Goal: Transaction & Acquisition: Book appointment/travel/reservation

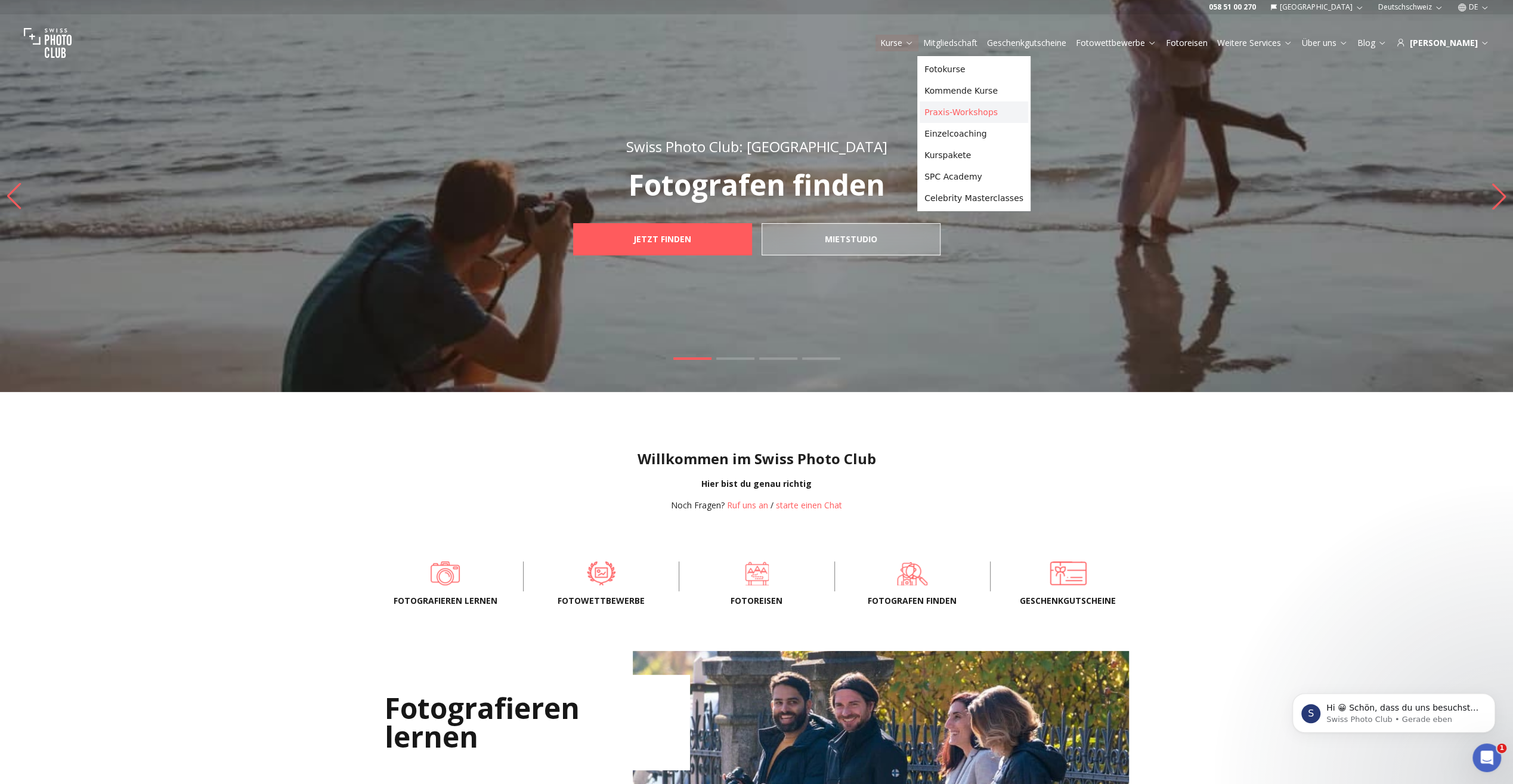
click at [949, 110] on link "Praxis-Workshops" at bounding box center [974, 112] width 109 height 22
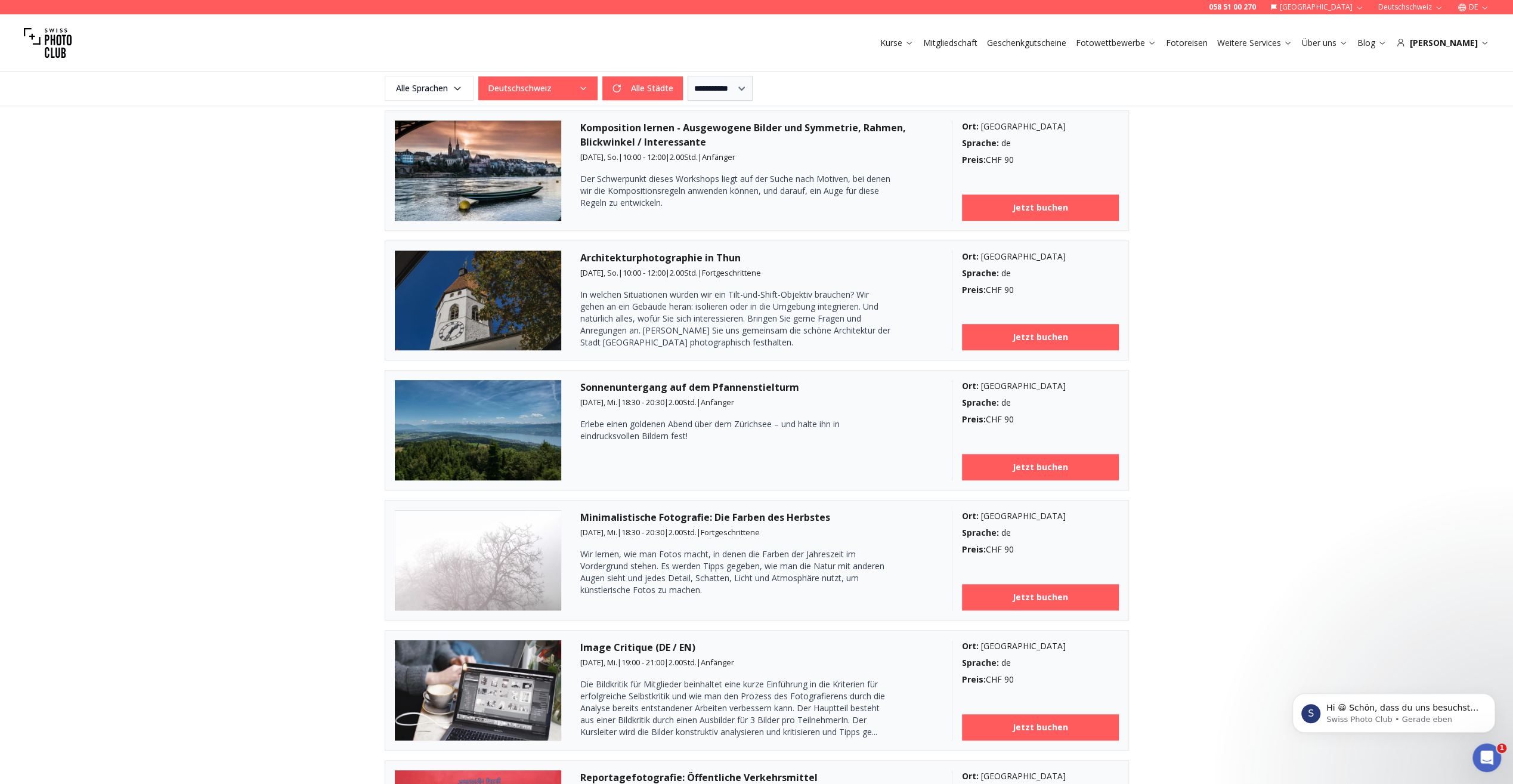
scroll to position [775, 0]
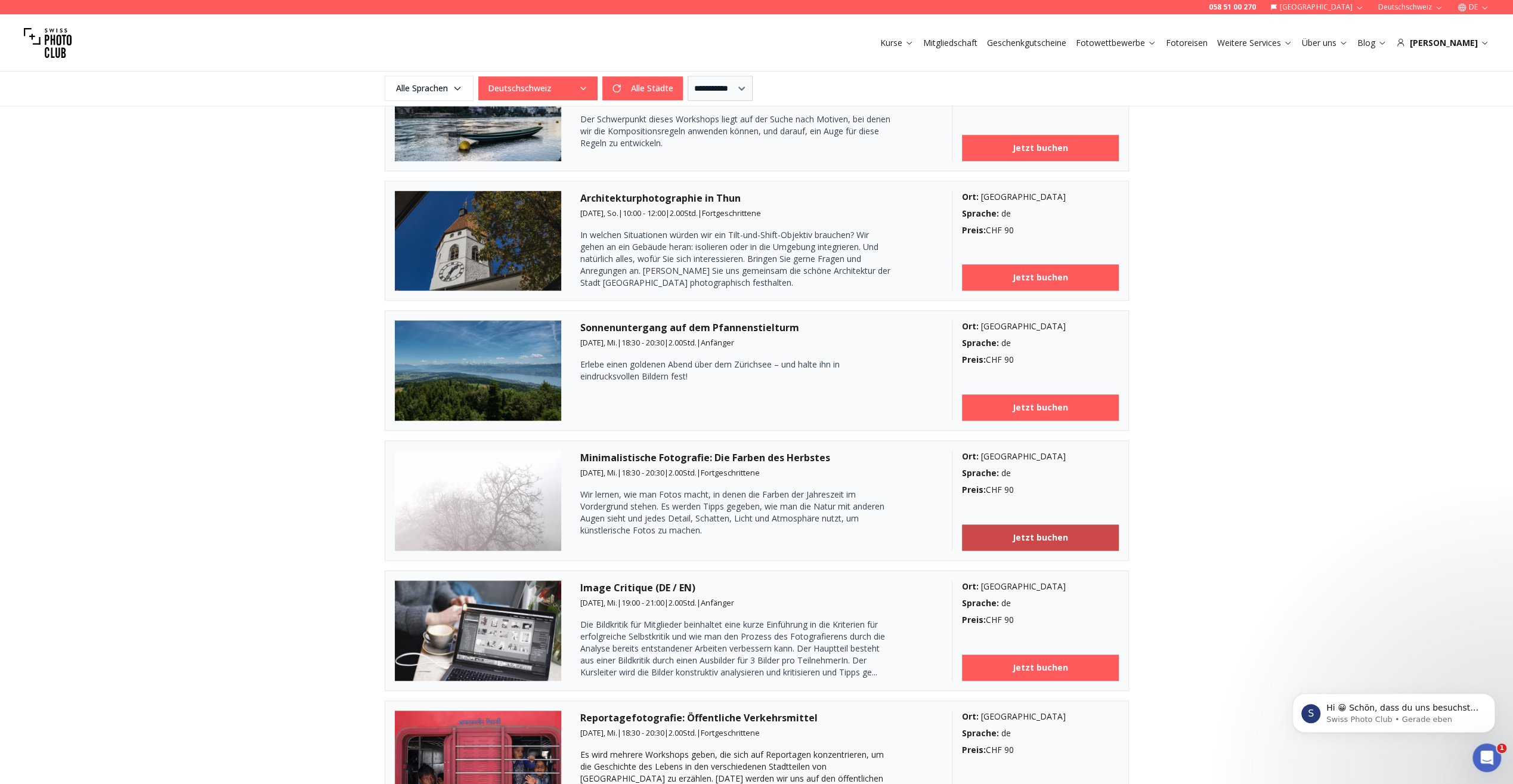
click at [1038, 531] on b "Jetzt buchen" at bounding box center [1041, 538] width 56 height 12
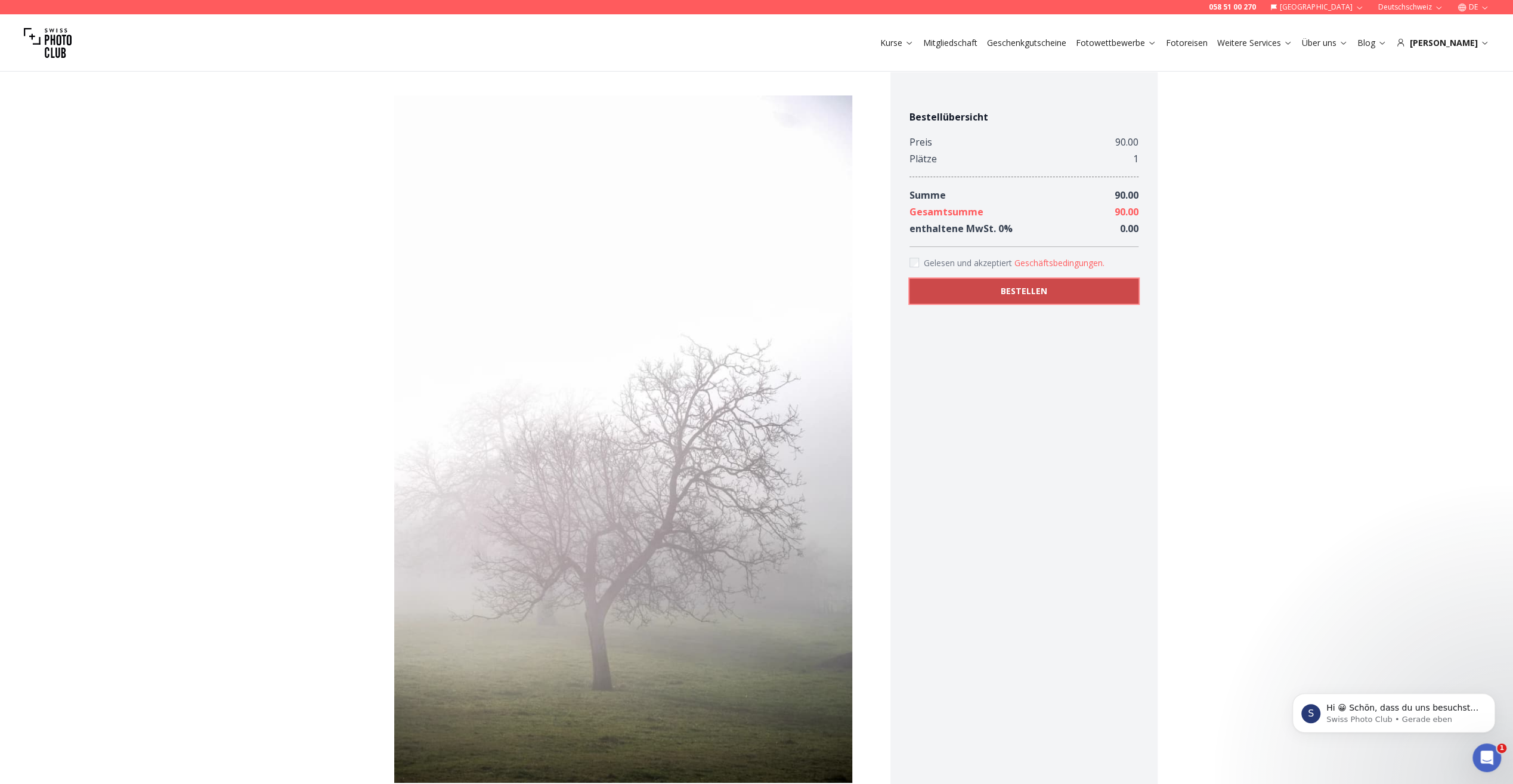
click at [1015, 288] on b "BESTELLEN" at bounding box center [1024, 291] width 47 height 12
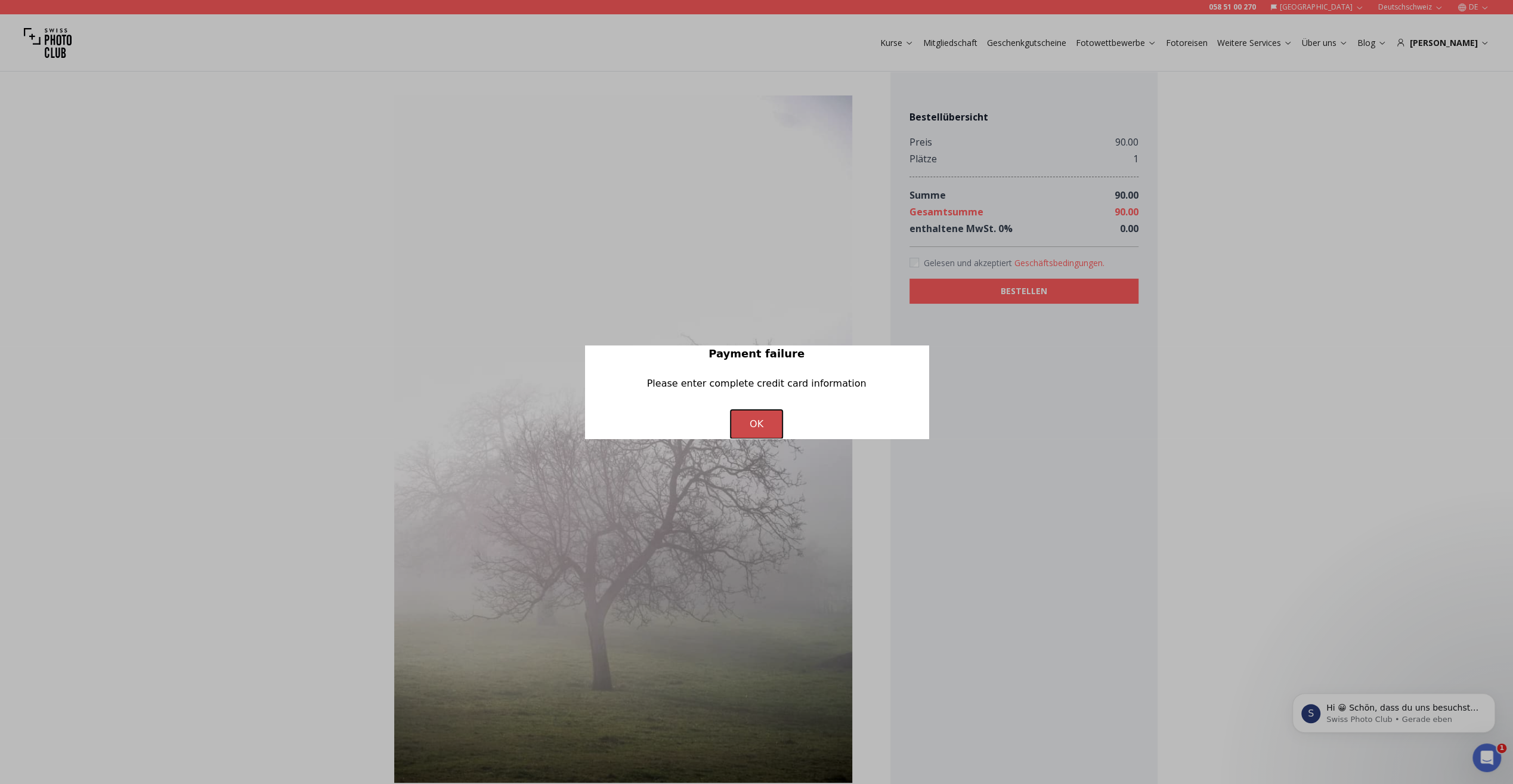
click at [753, 422] on button "OK" at bounding box center [756, 424] width 52 height 29
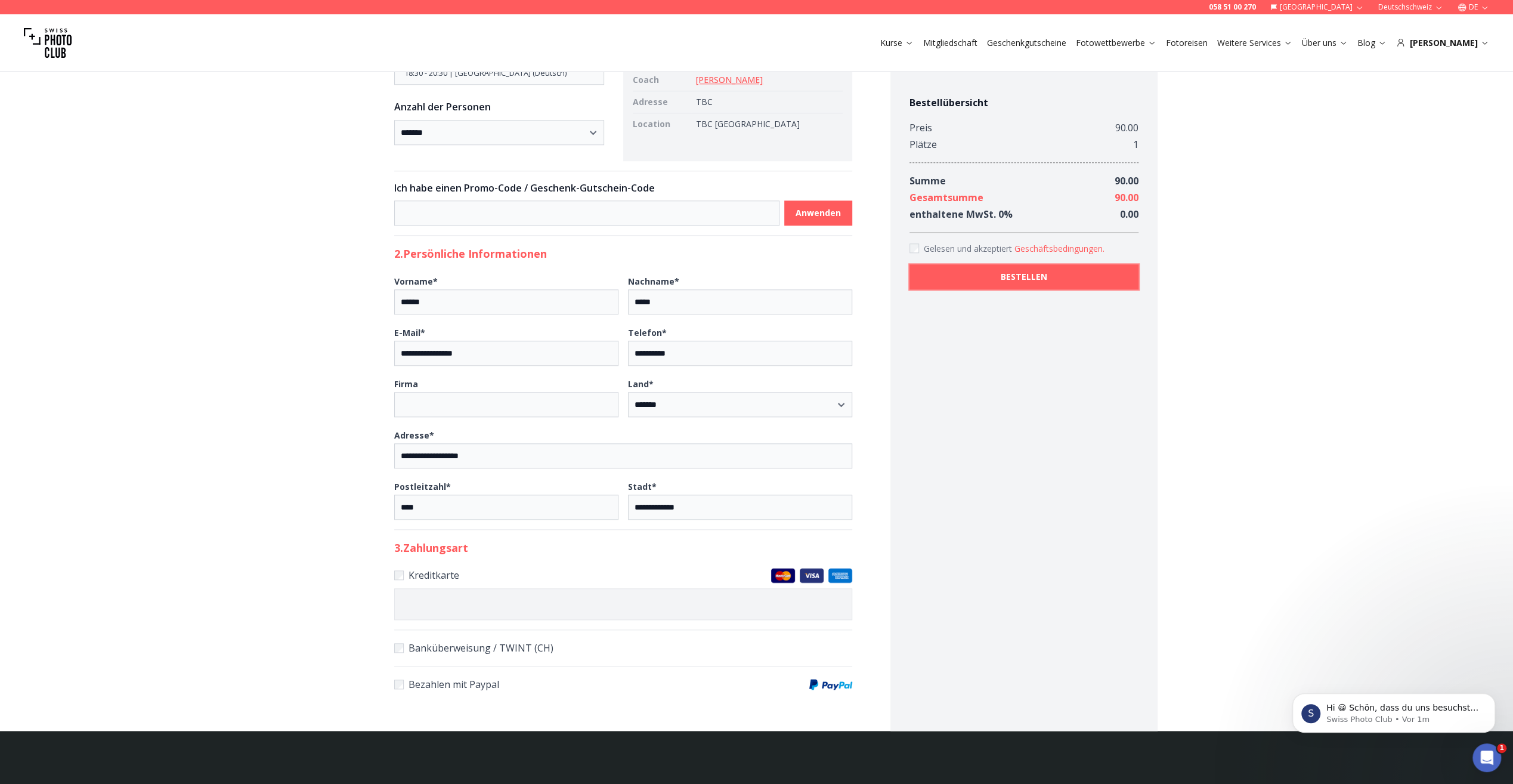
scroll to position [1133, 0]
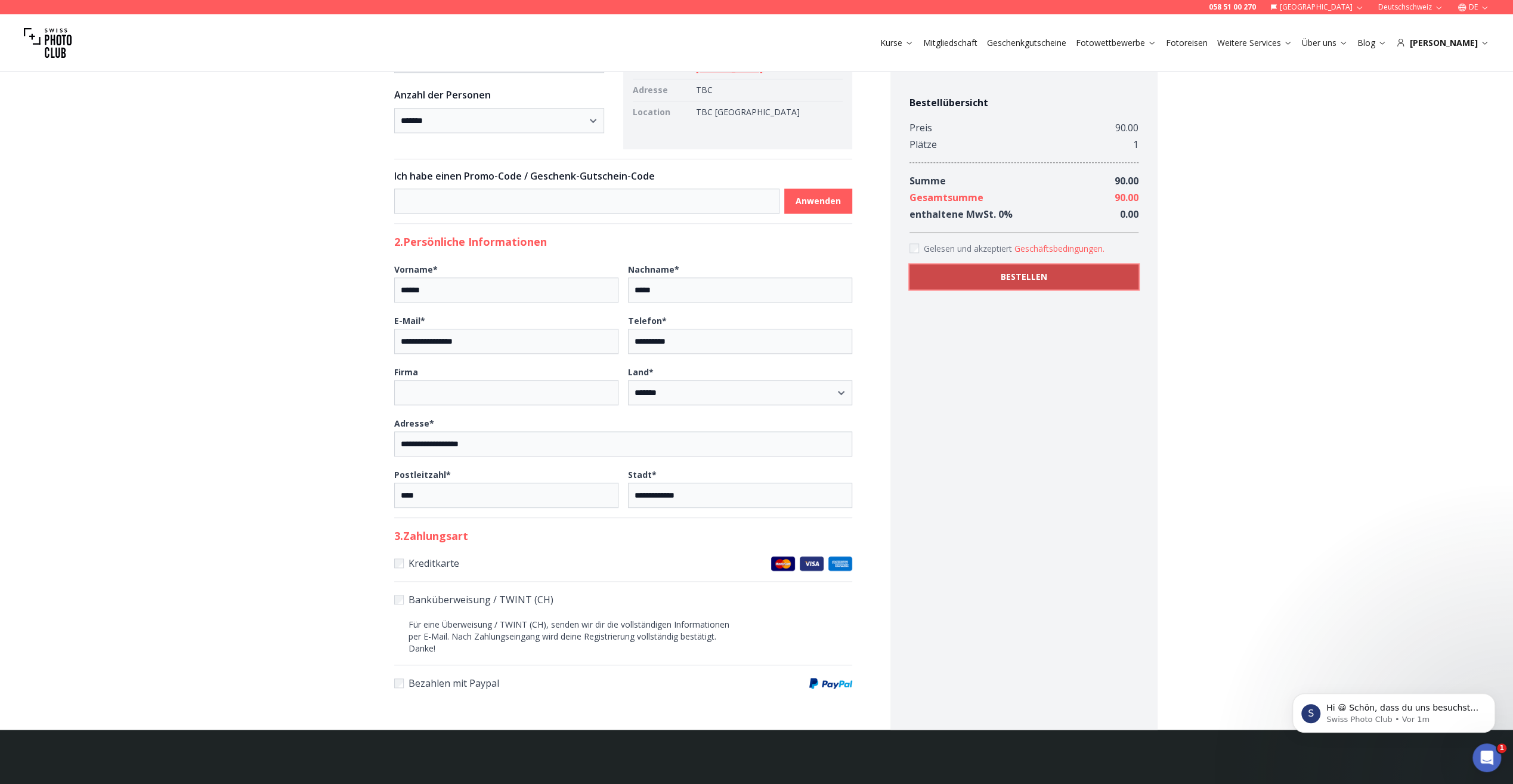
click at [1026, 277] on b "BESTELLEN" at bounding box center [1024, 277] width 47 height 12
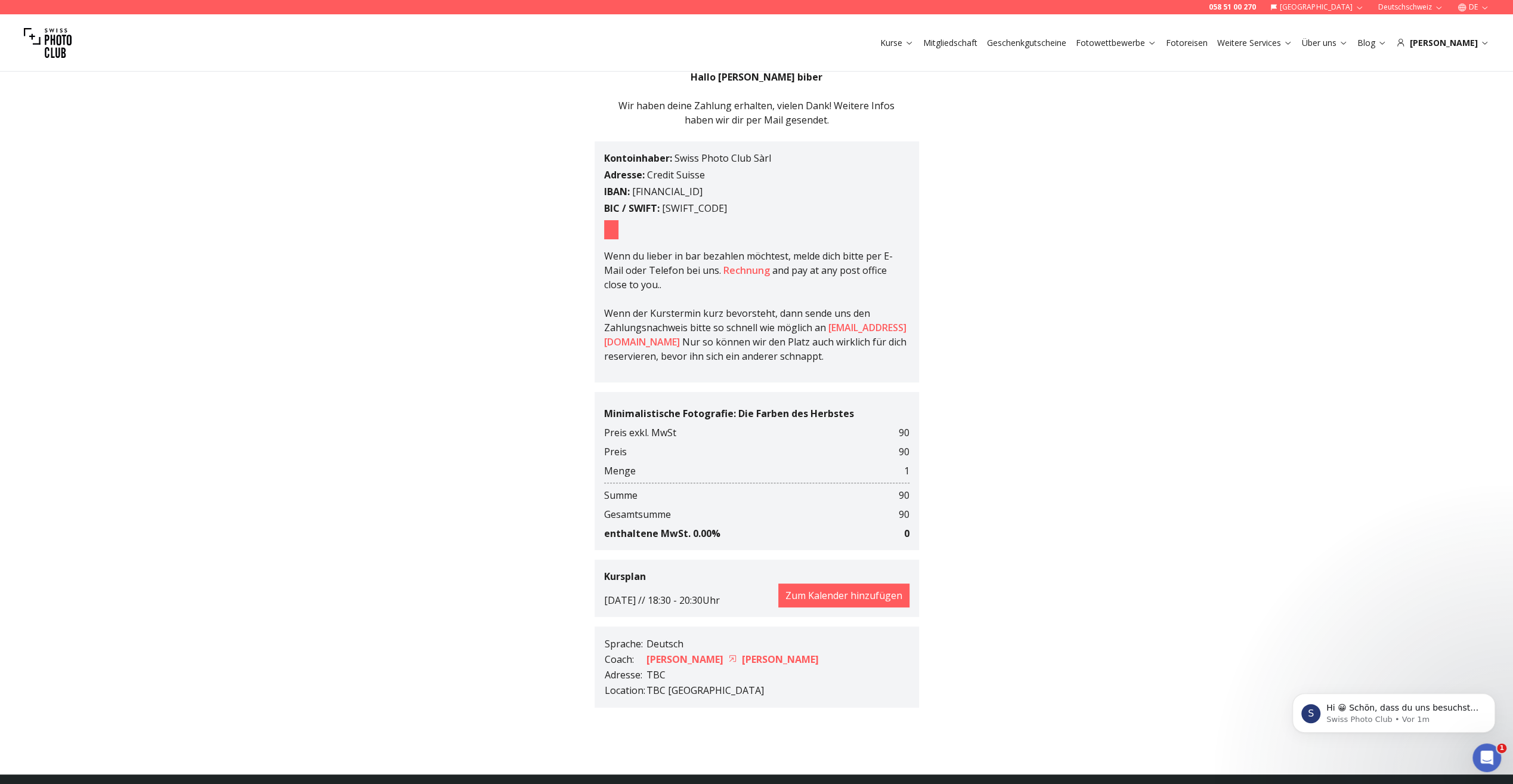
scroll to position [179, 0]
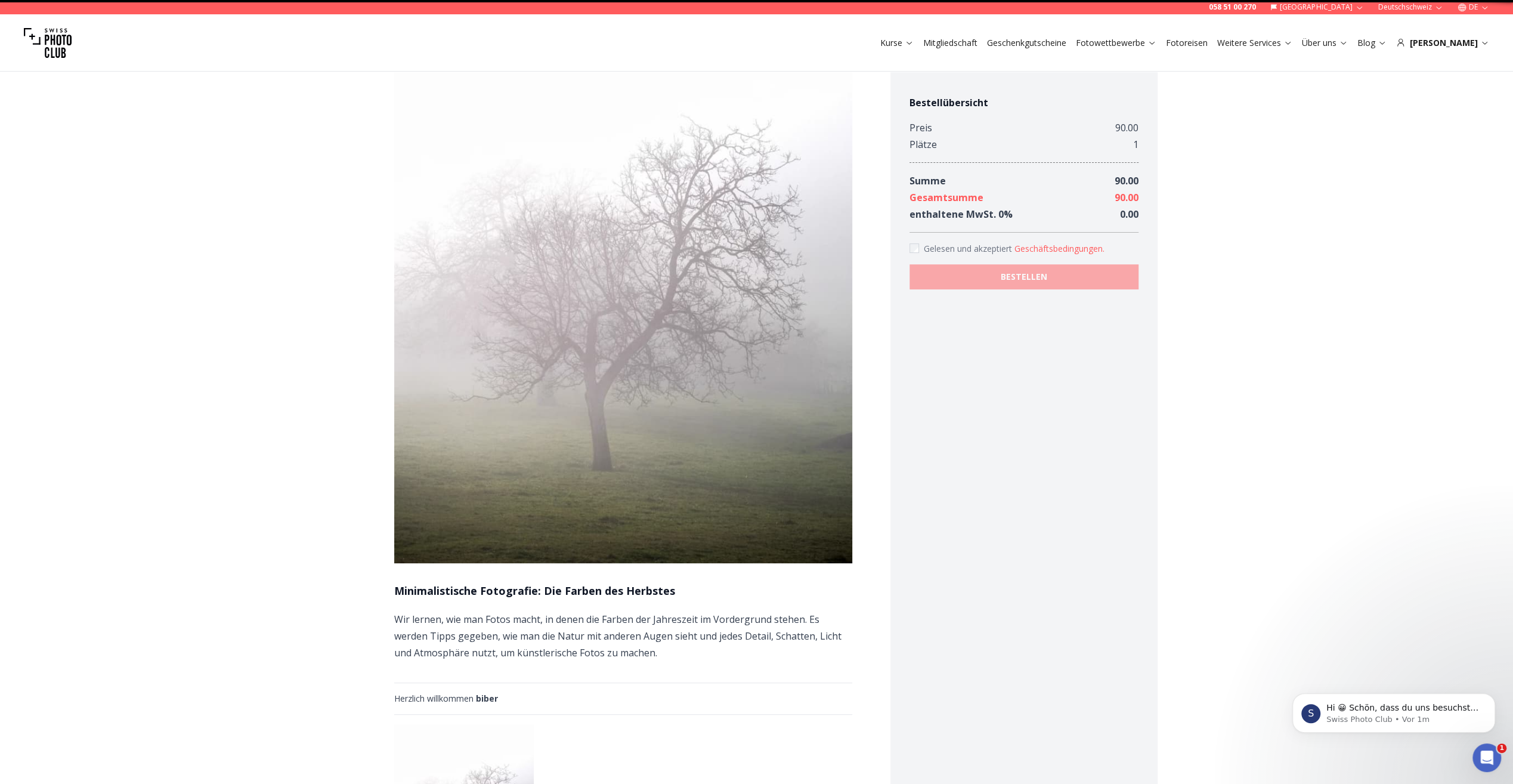
scroll to position [18, 0]
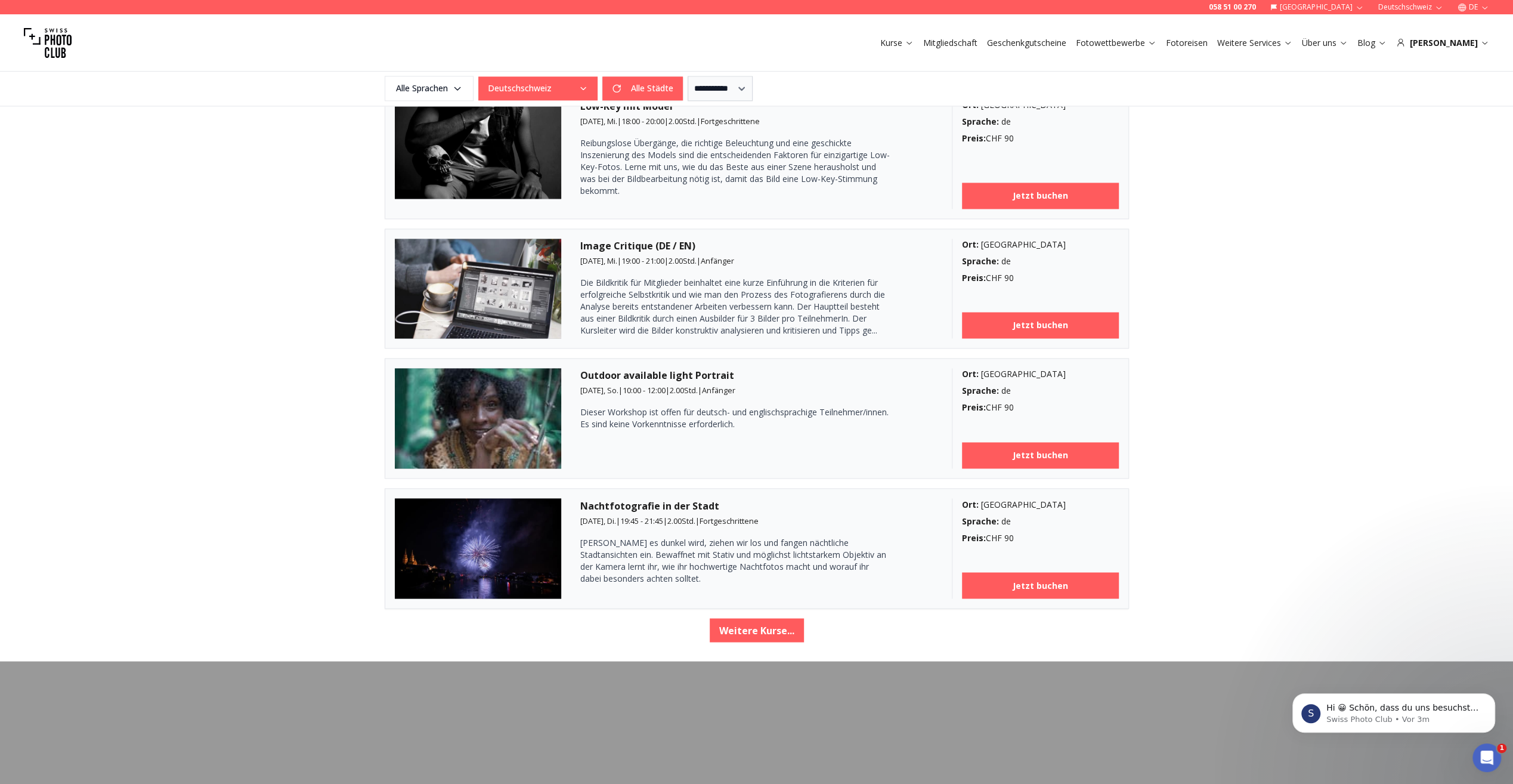
scroll to position [1856, 0]
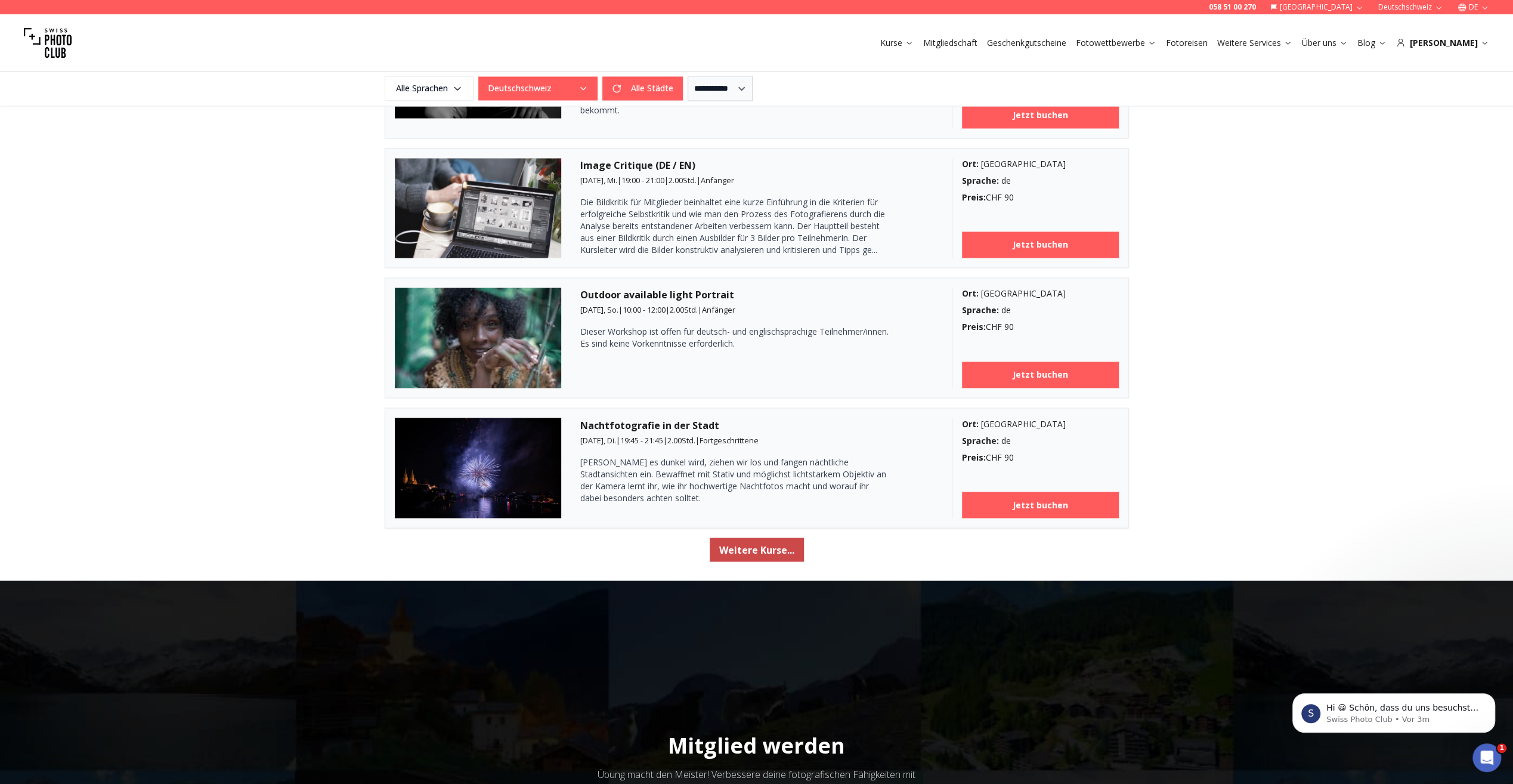
click at [757, 548] on button "Weitere Kurse..." at bounding box center [757, 549] width 94 height 24
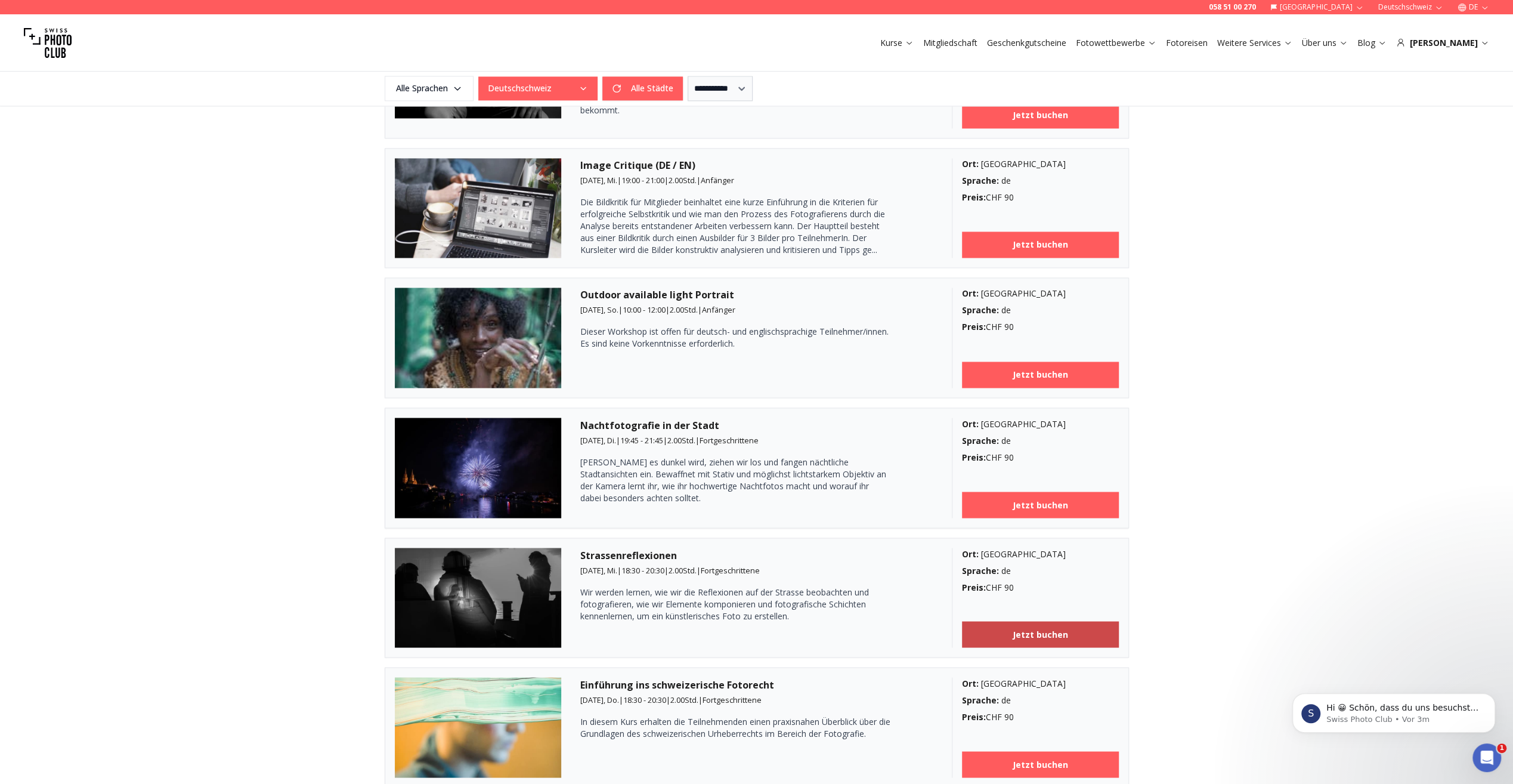
click at [1039, 628] on b "Jetzt buchen" at bounding box center [1041, 634] width 56 height 12
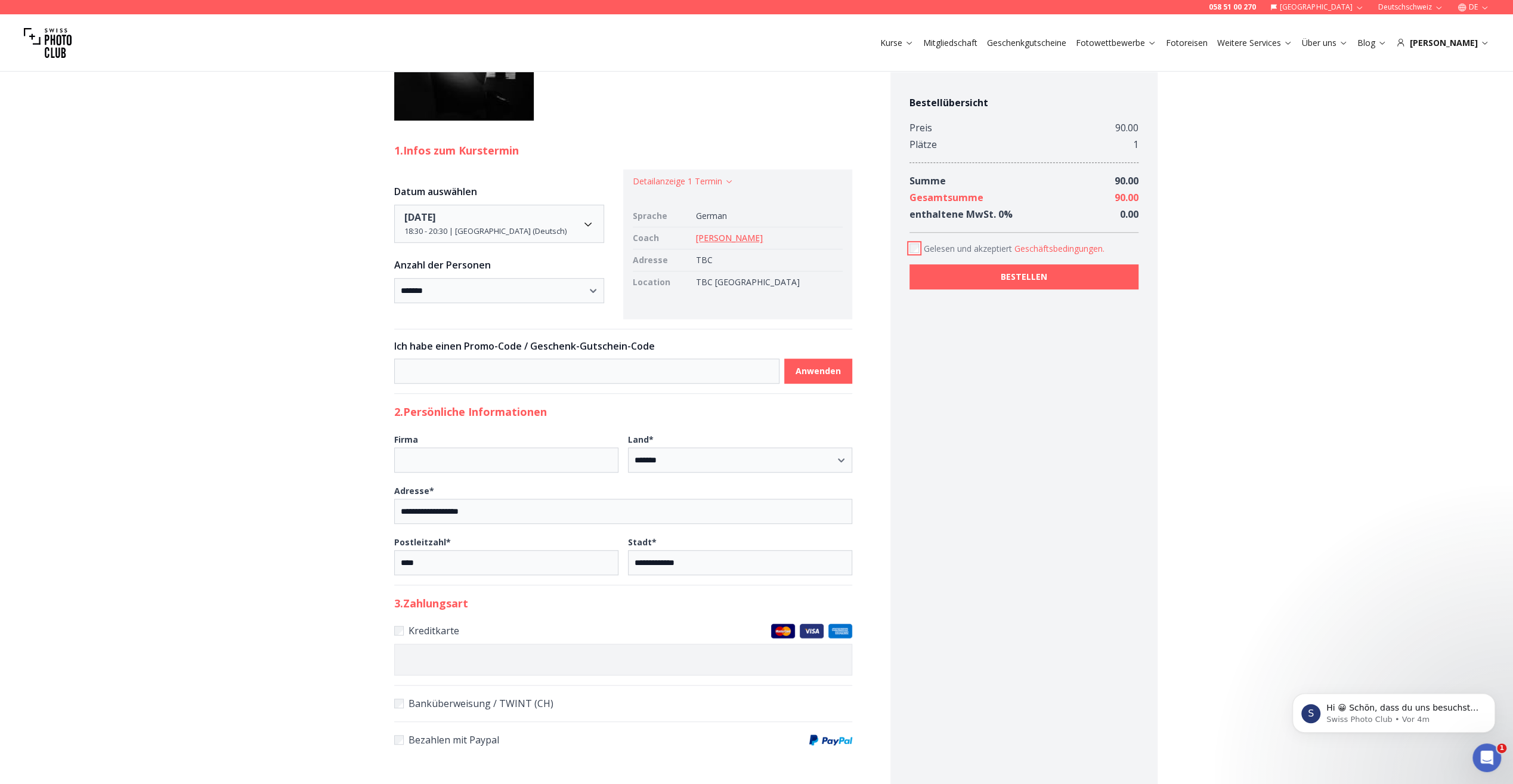
scroll to position [597, 0]
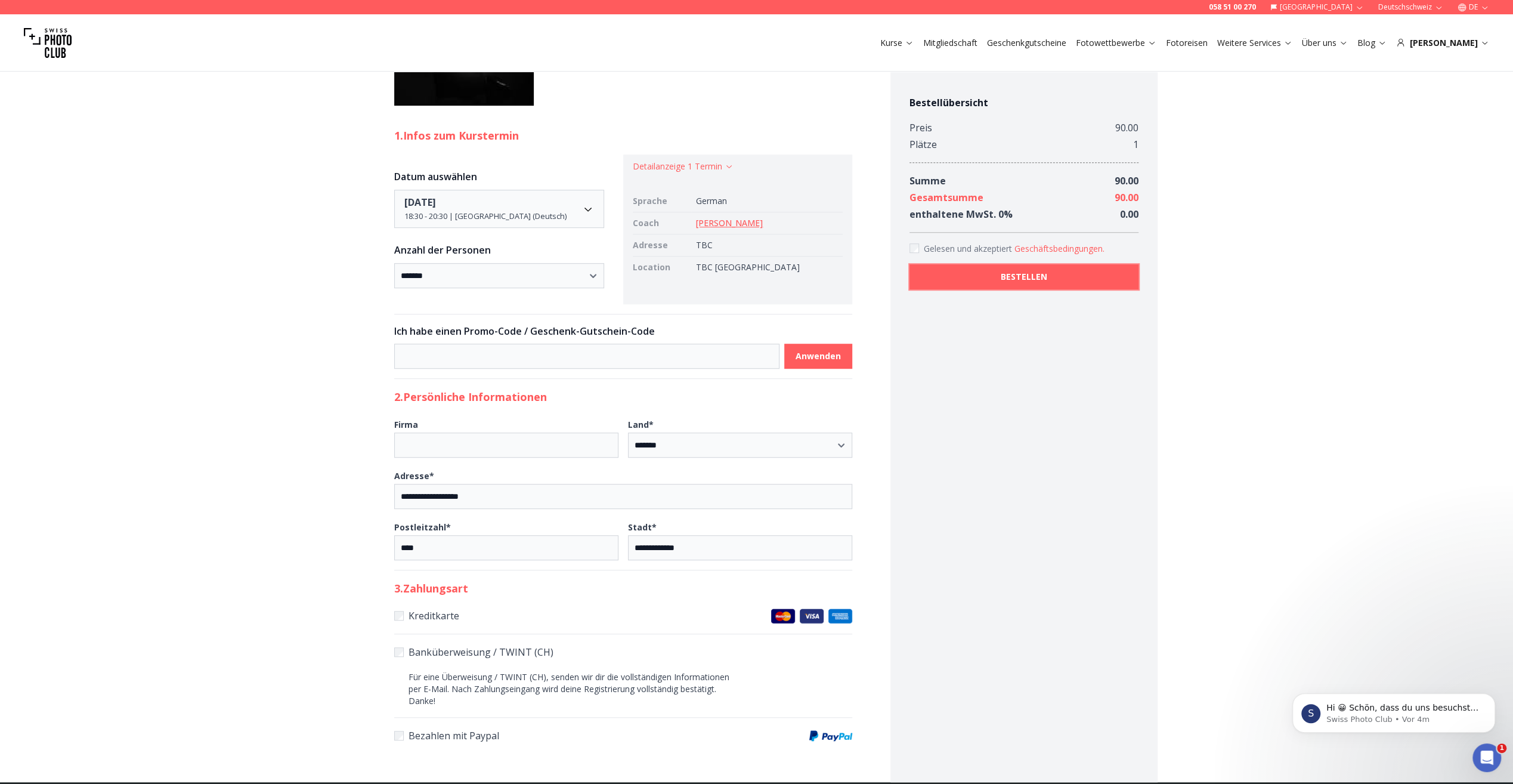
click at [1024, 276] on b "BESTELLEN" at bounding box center [1024, 277] width 47 height 12
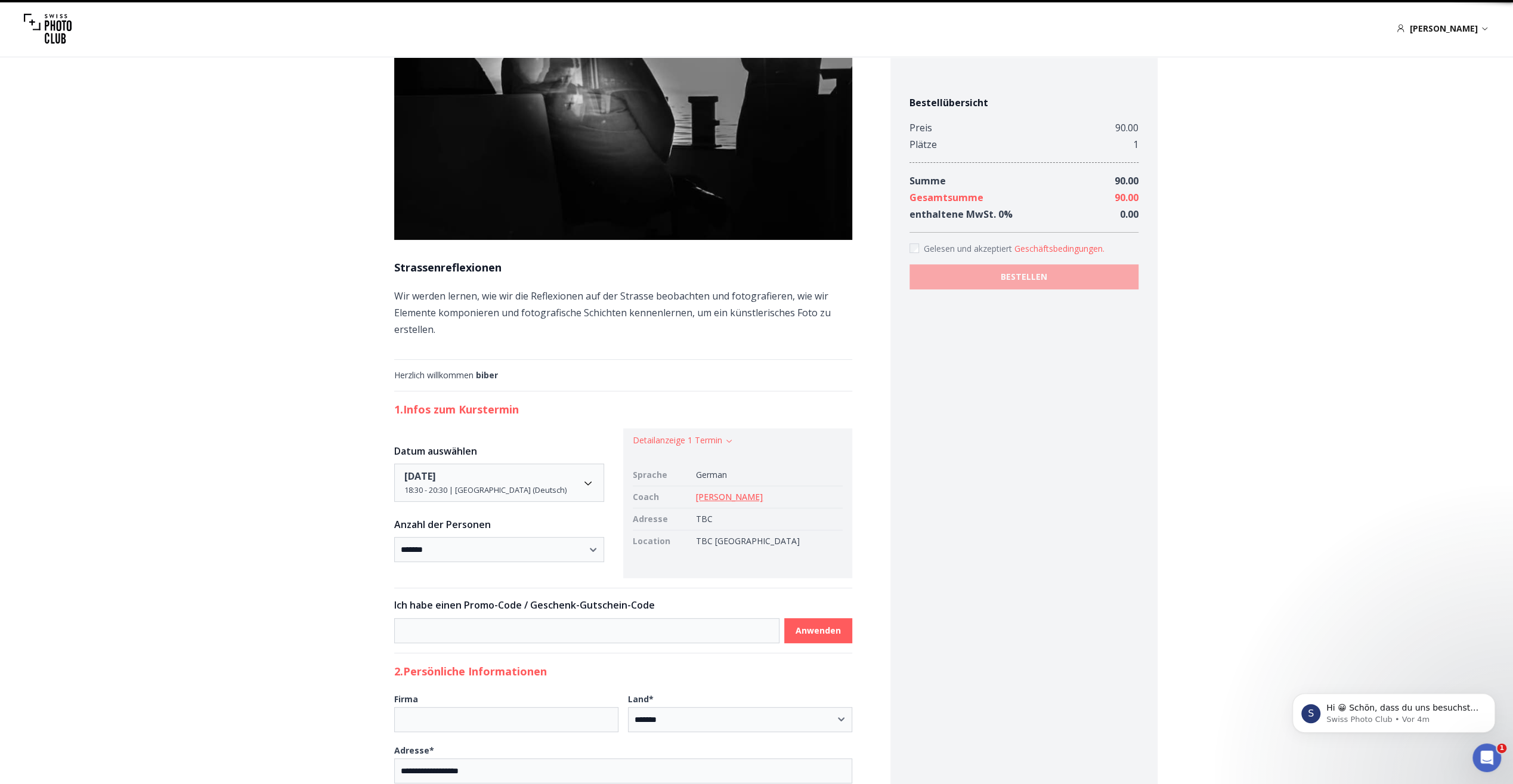
scroll to position [22, 0]
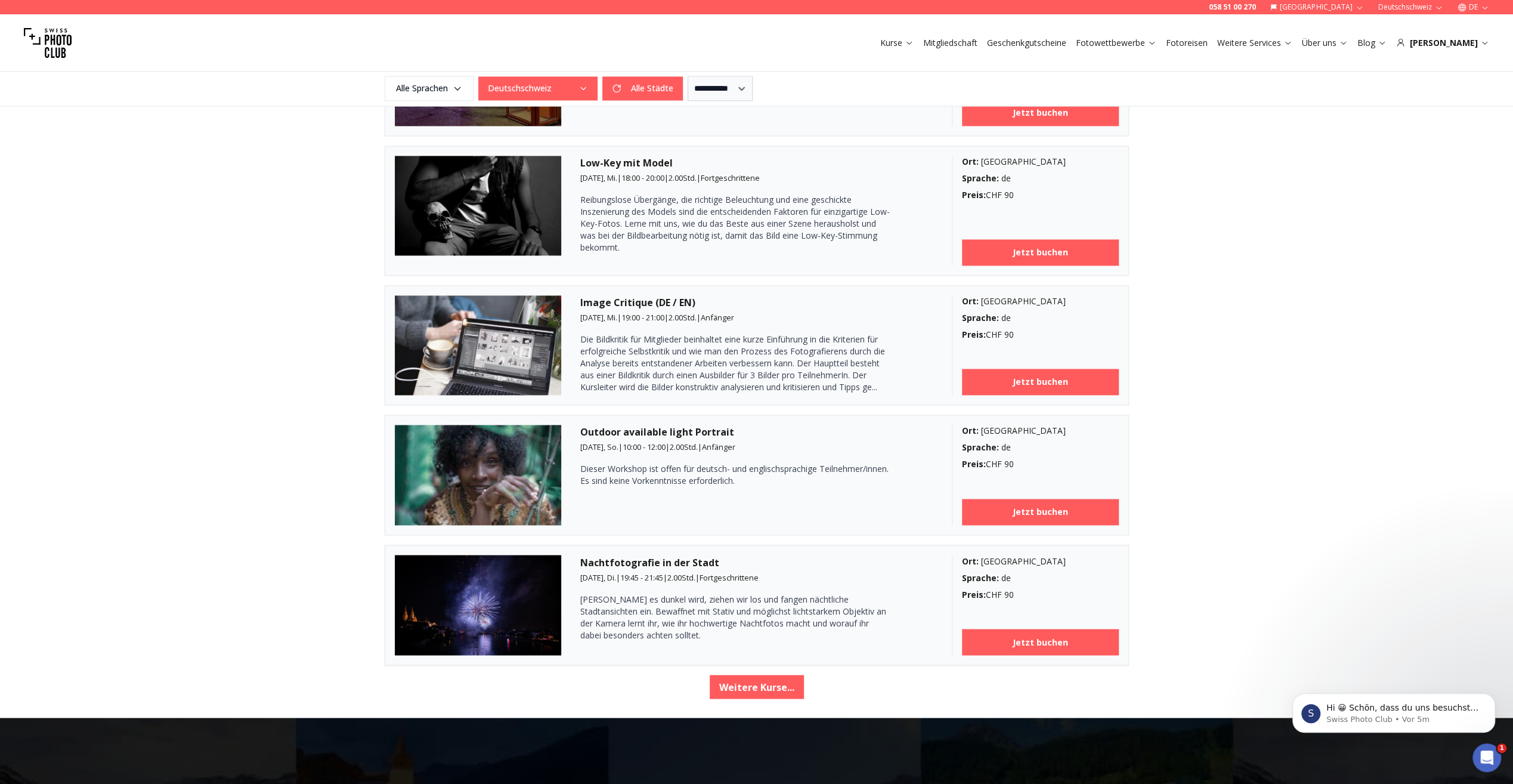
scroll to position [1751, 0]
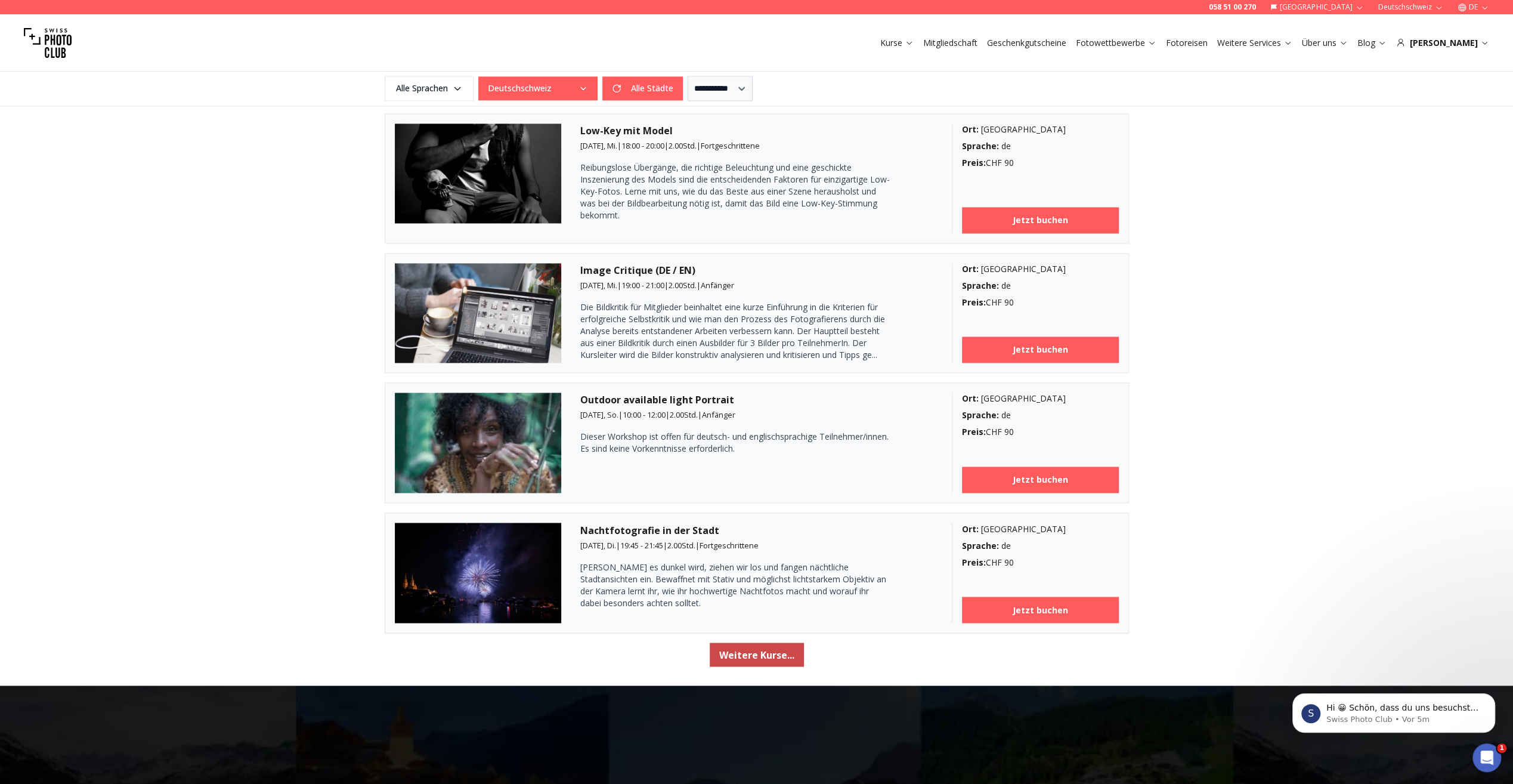
click at [731, 648] on button "Weitere Kurse..." at bounding box center [757, 654] width 94 height 24
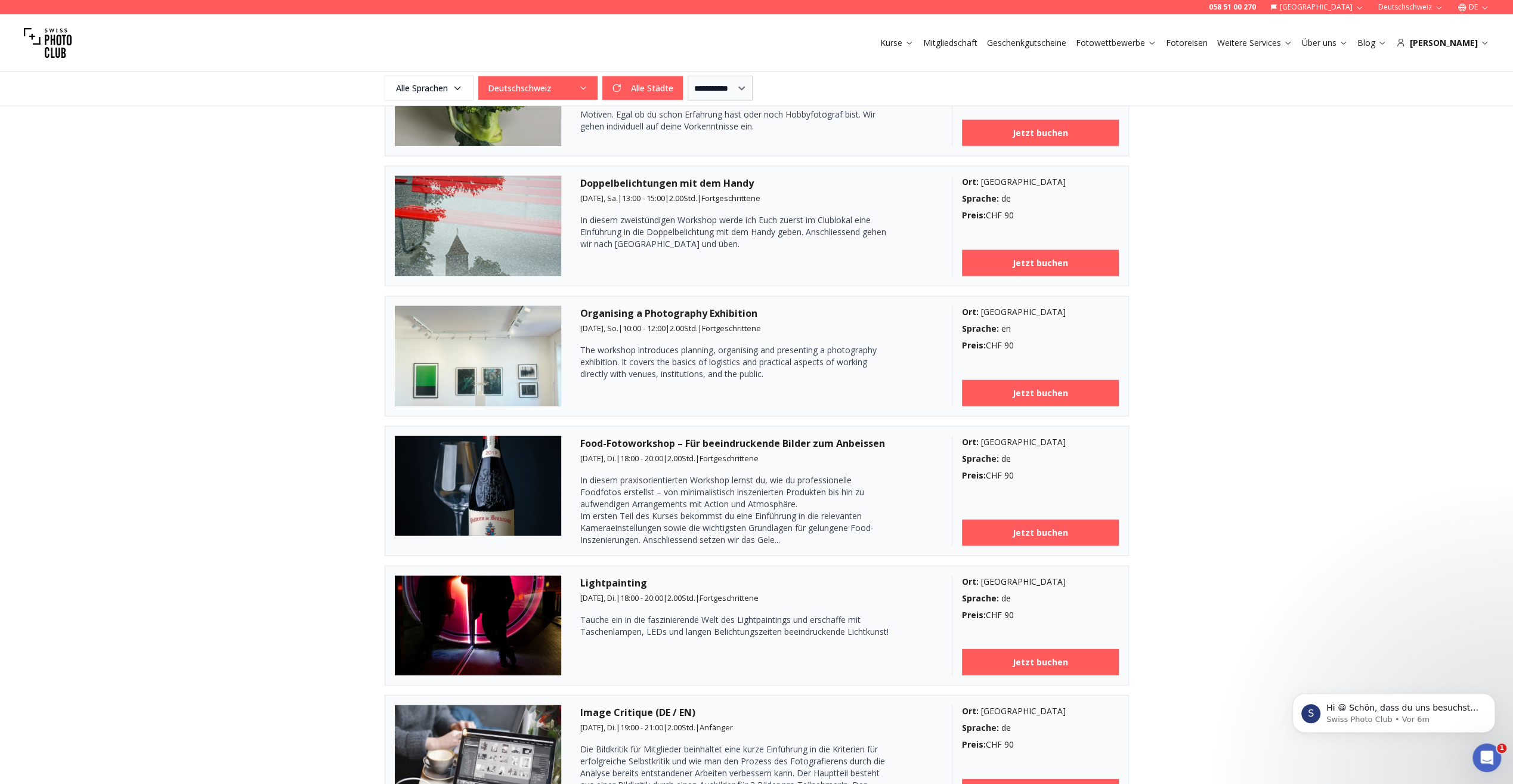
scroll to position [2765, 0]
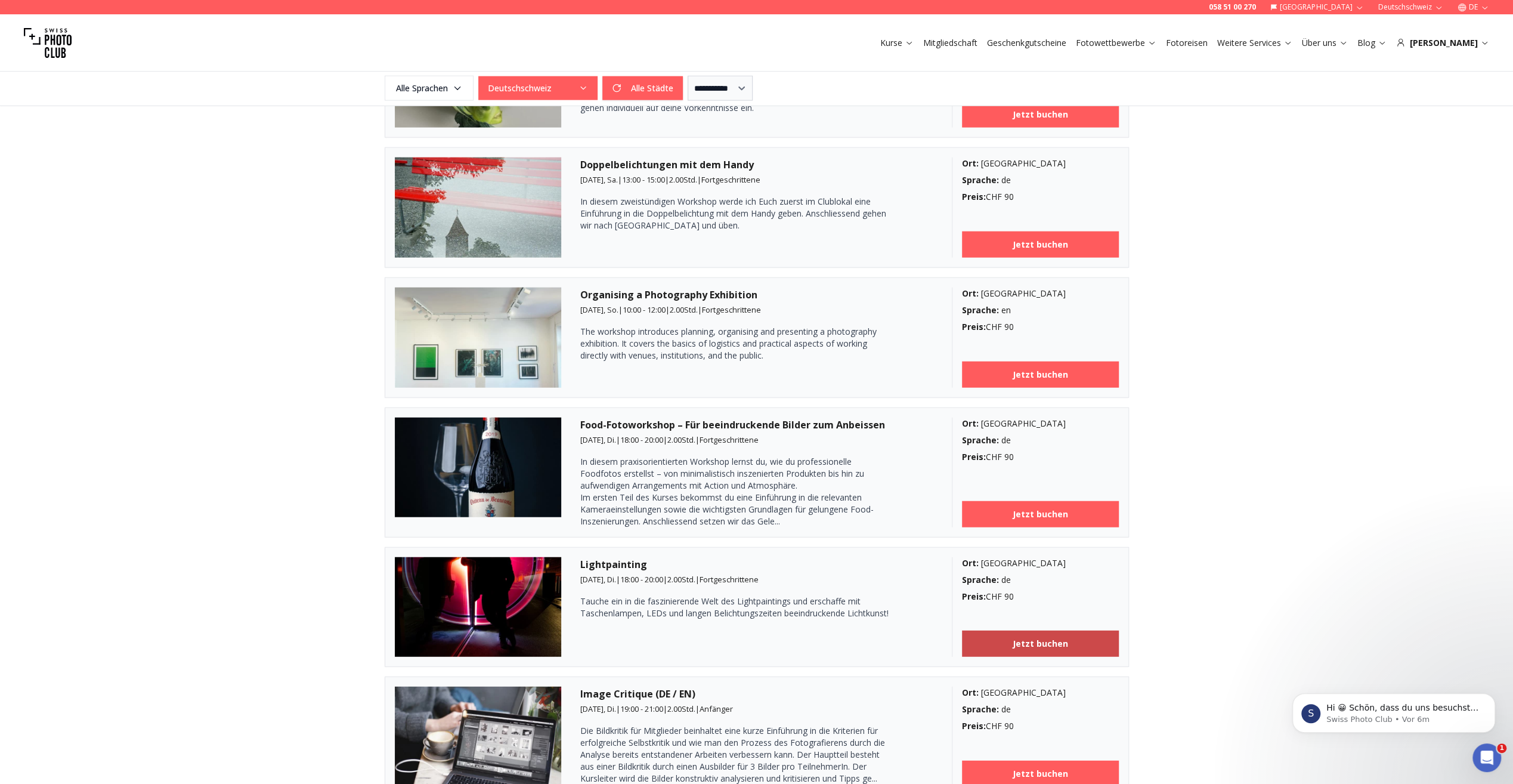
click at [1057, 637] on b "Jetzt buchen" at bounding box center [1041, 643] width 56 height 12
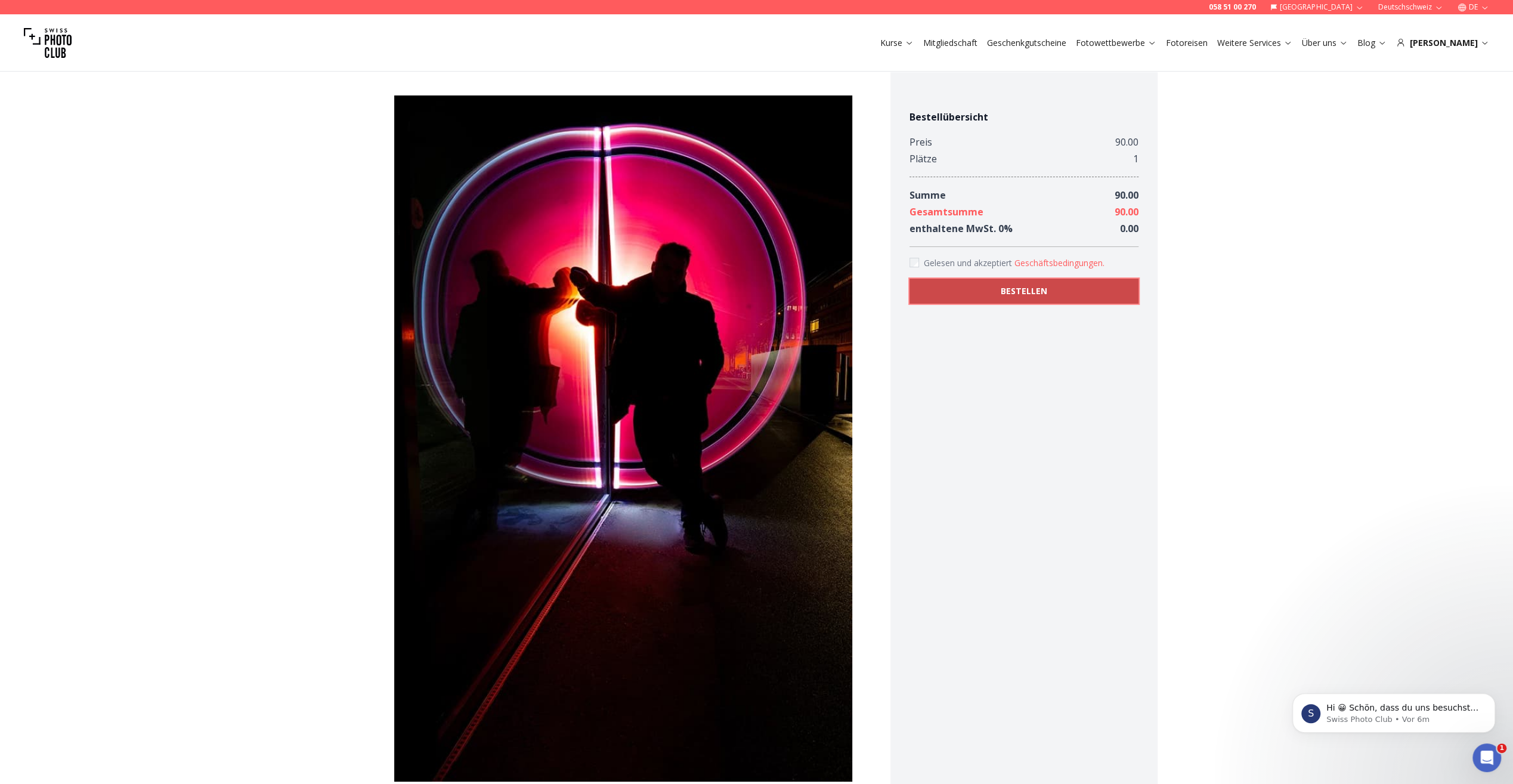
click at [971, 286] on button "BESTELLEN" at bounding box center [1024, 291] width 229 height 25
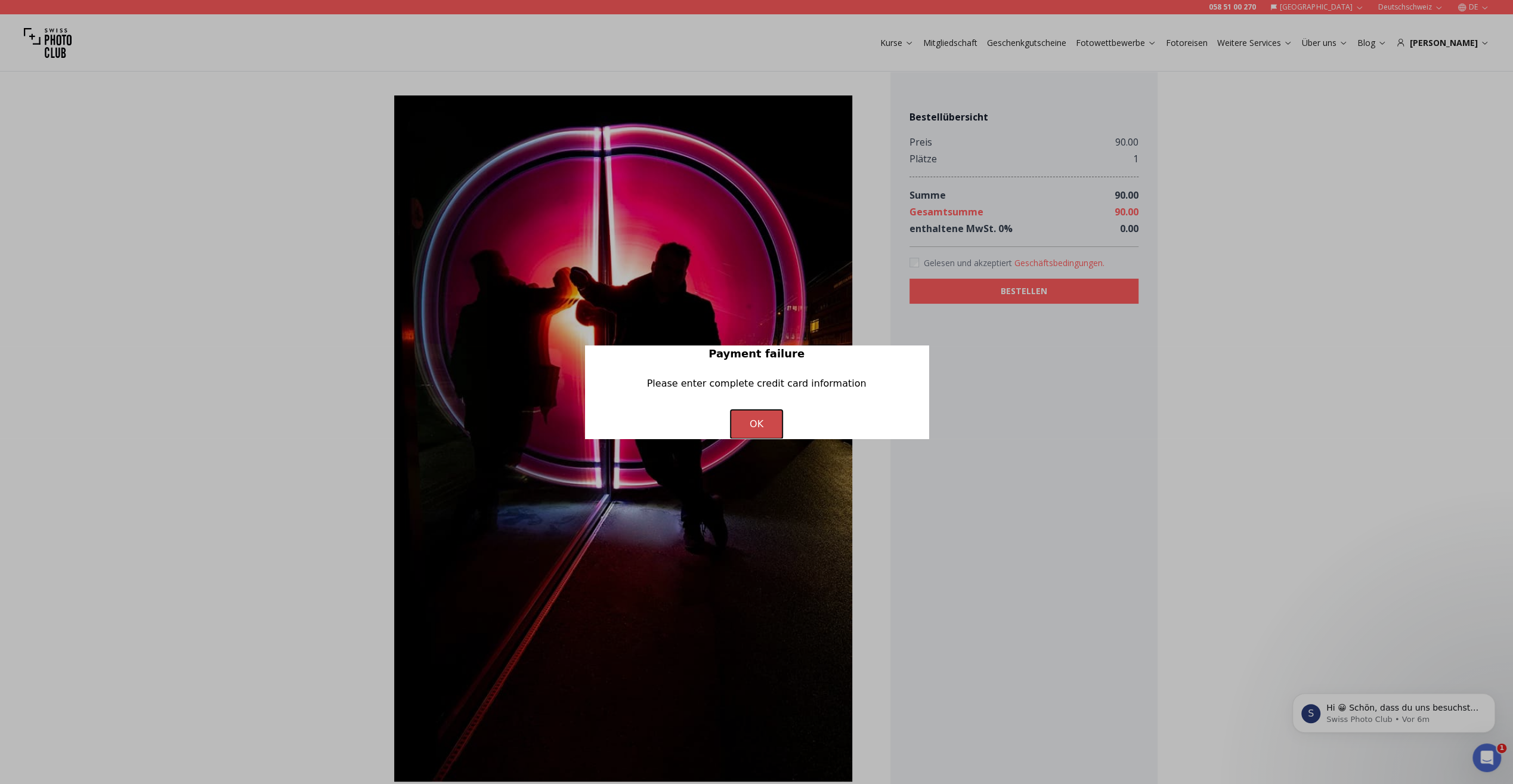
click at [764, 416] on button "OK" at bounding box center [756, 424] width 52 height 29
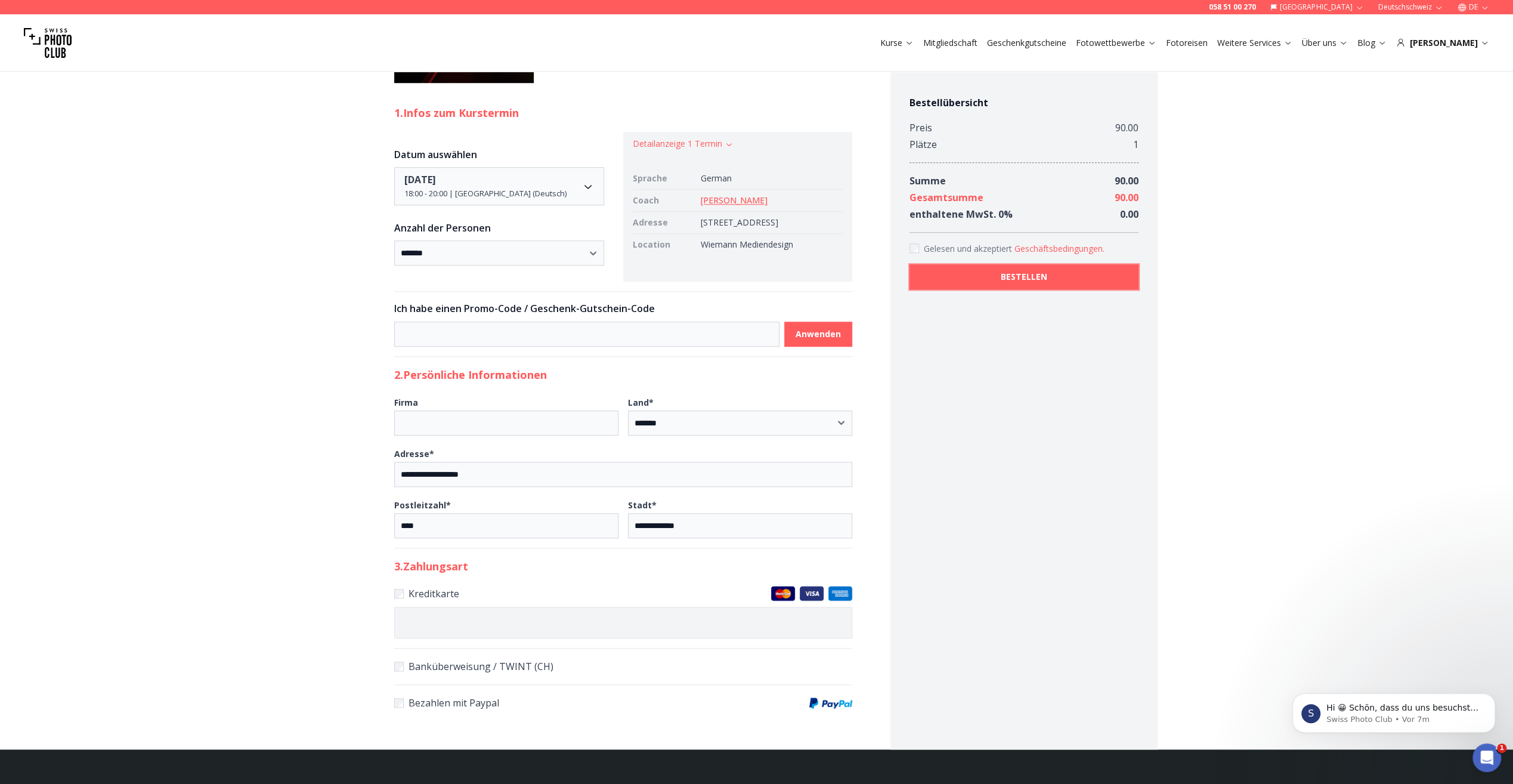
scroll to position [1074, 0]
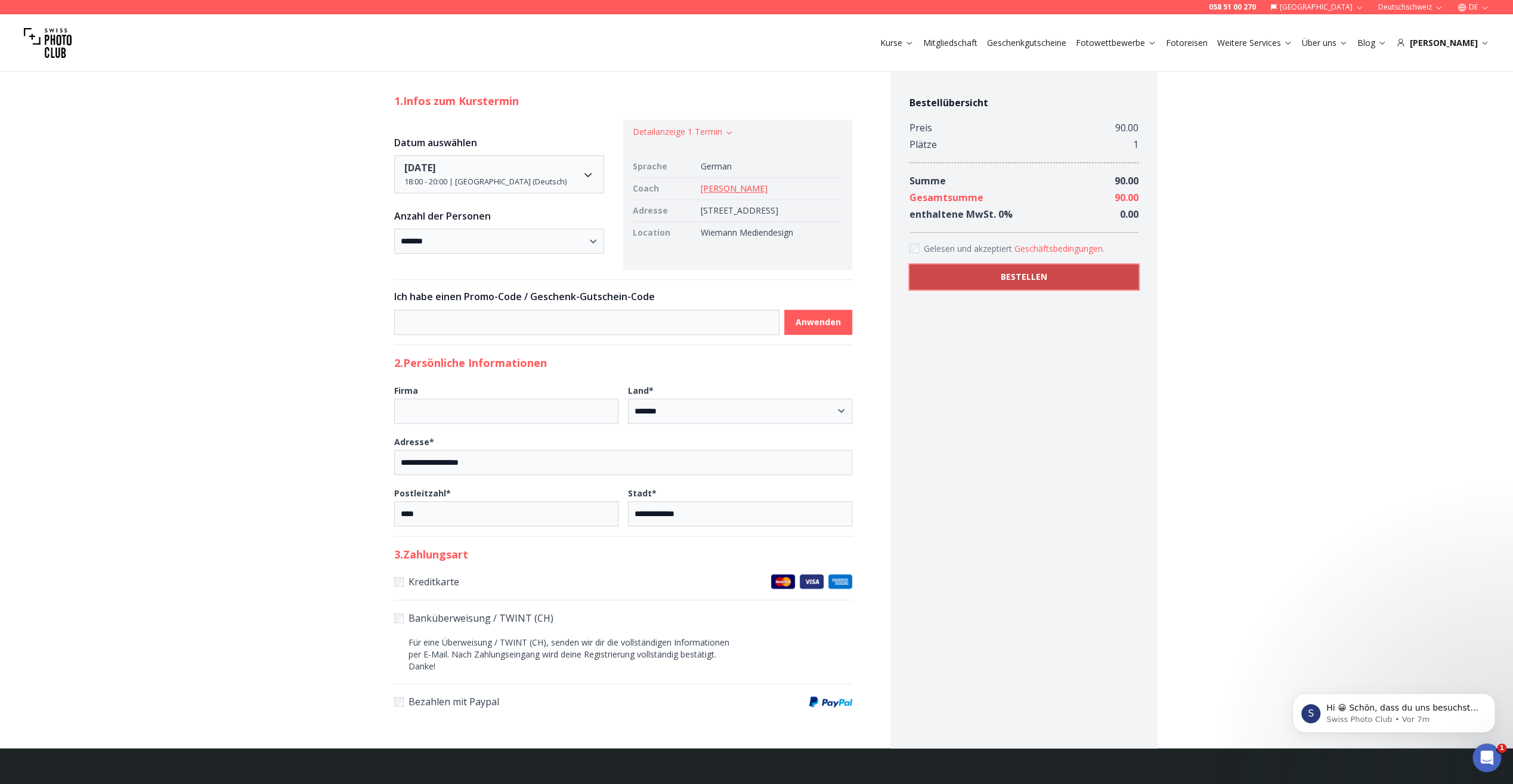
click at [1030, 272] on b "BESTELLEN" at bounding box center [1024, 277] width 47 height 12
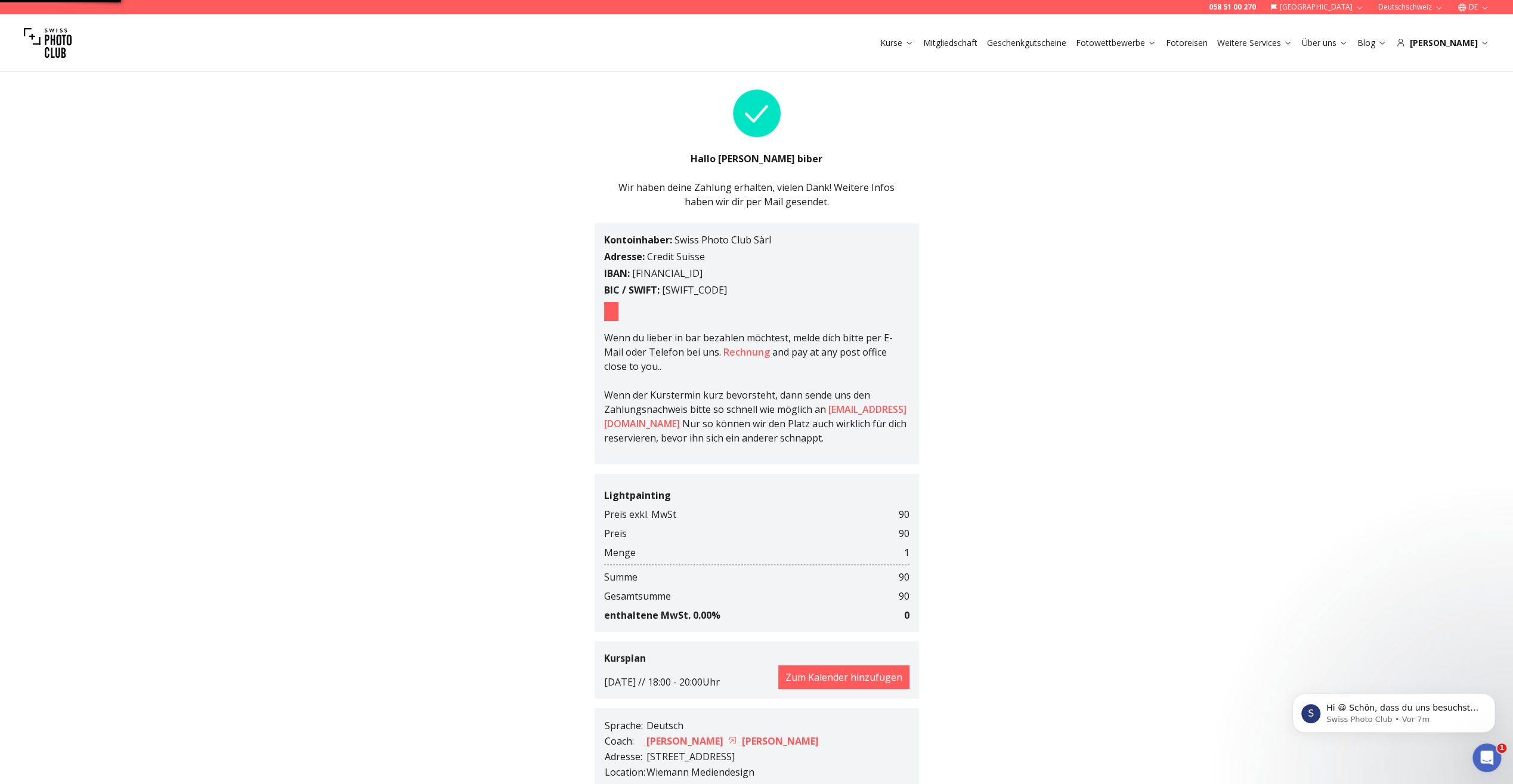
scroll to position [20, 0]
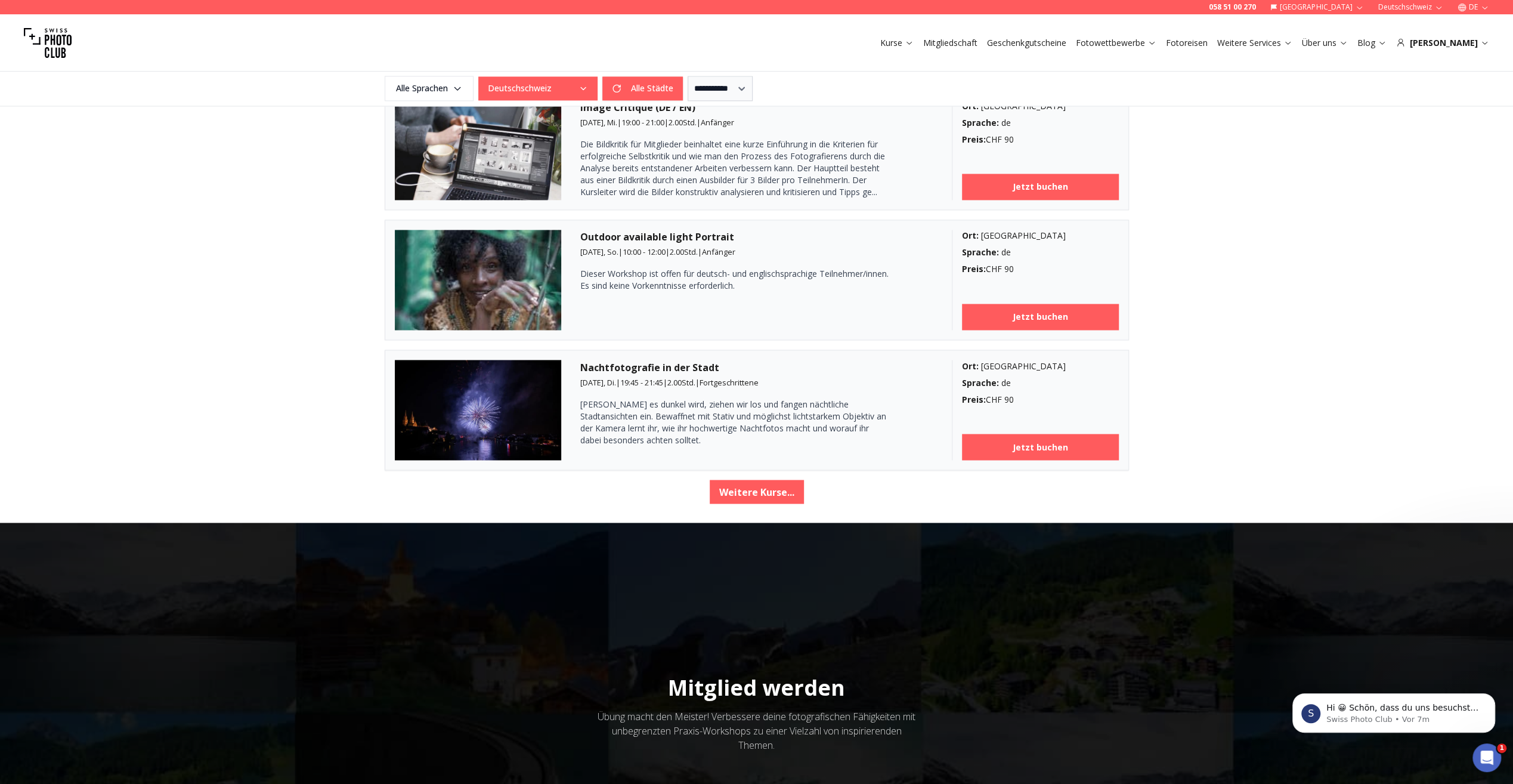
scroll to position [1919, 0]
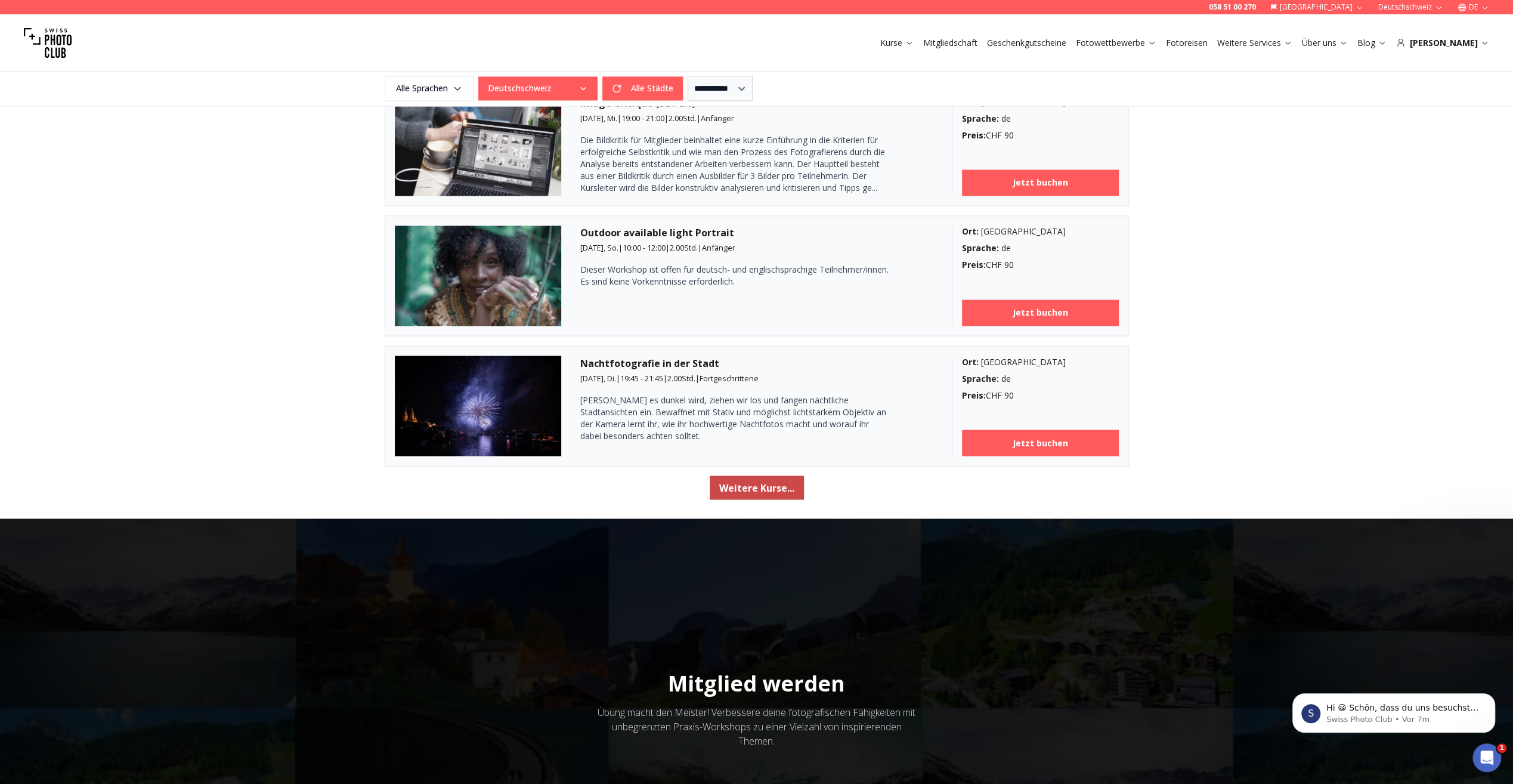
click at [745, 484] on button "Weitere Kurse..." at bounding box center [757, 487] width 94 height 24
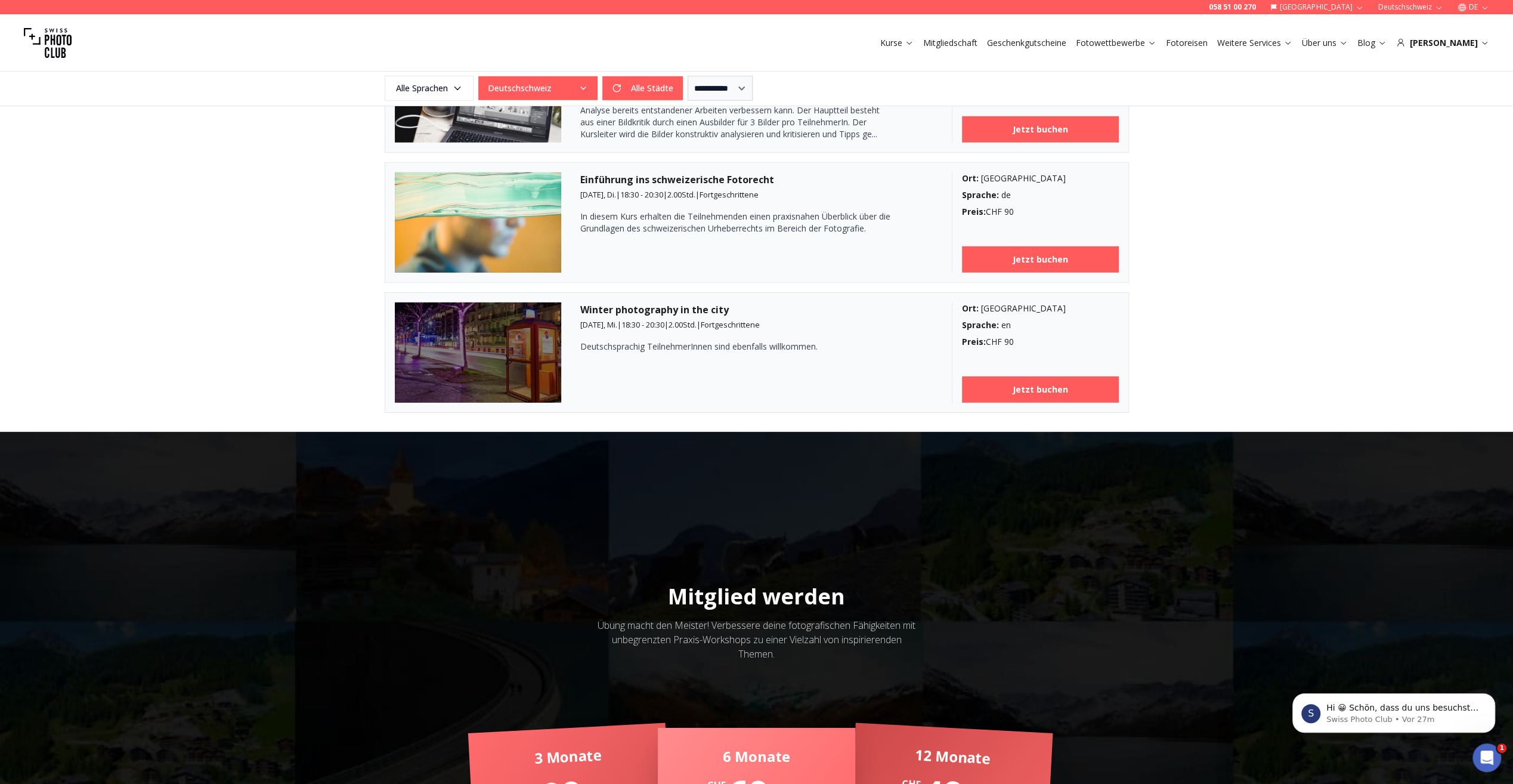
scroll to position [3648, 0]
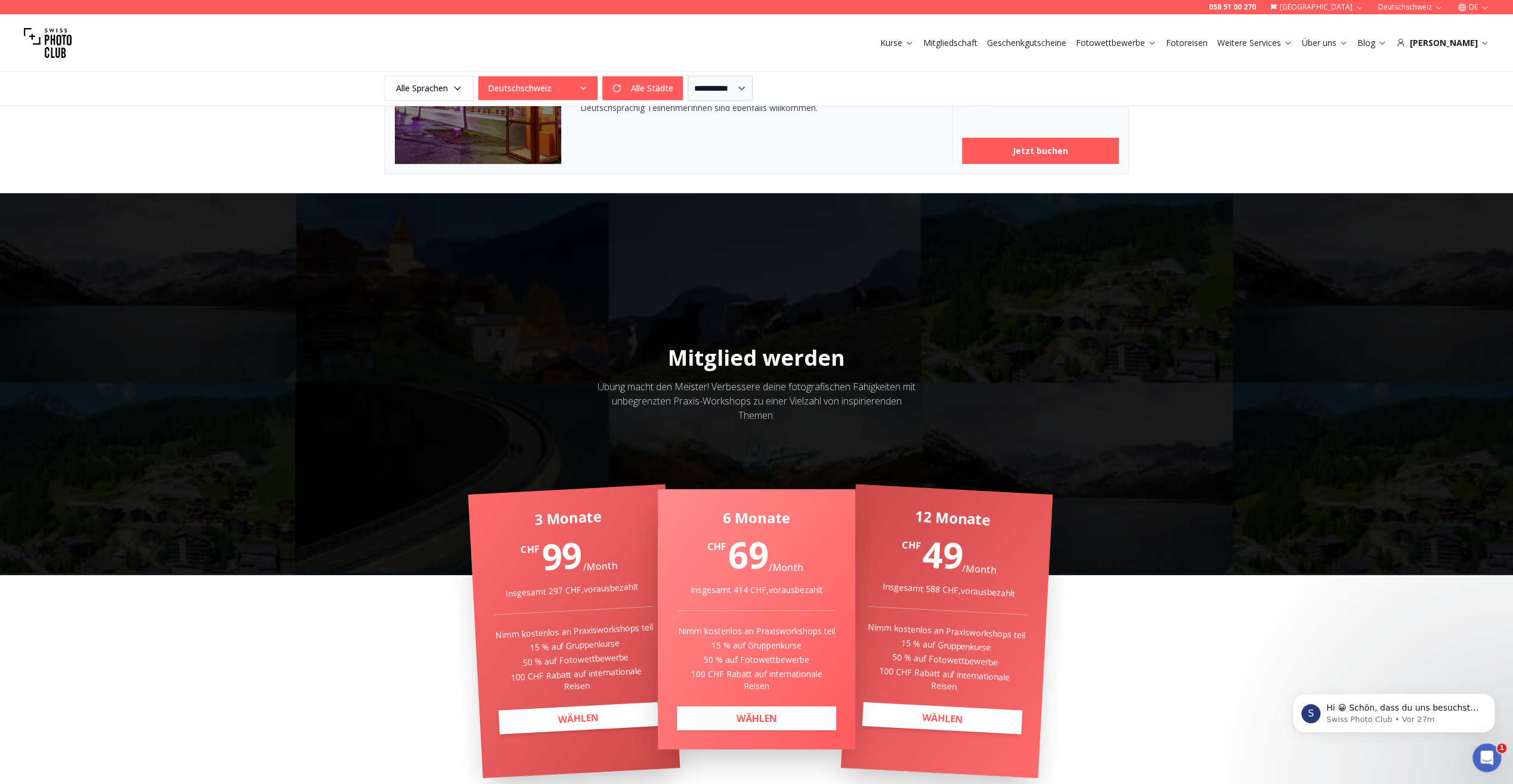
click at [1208, 41] on link "Fotoreisen" at bounding box center [1187, 43] width 42 height 12
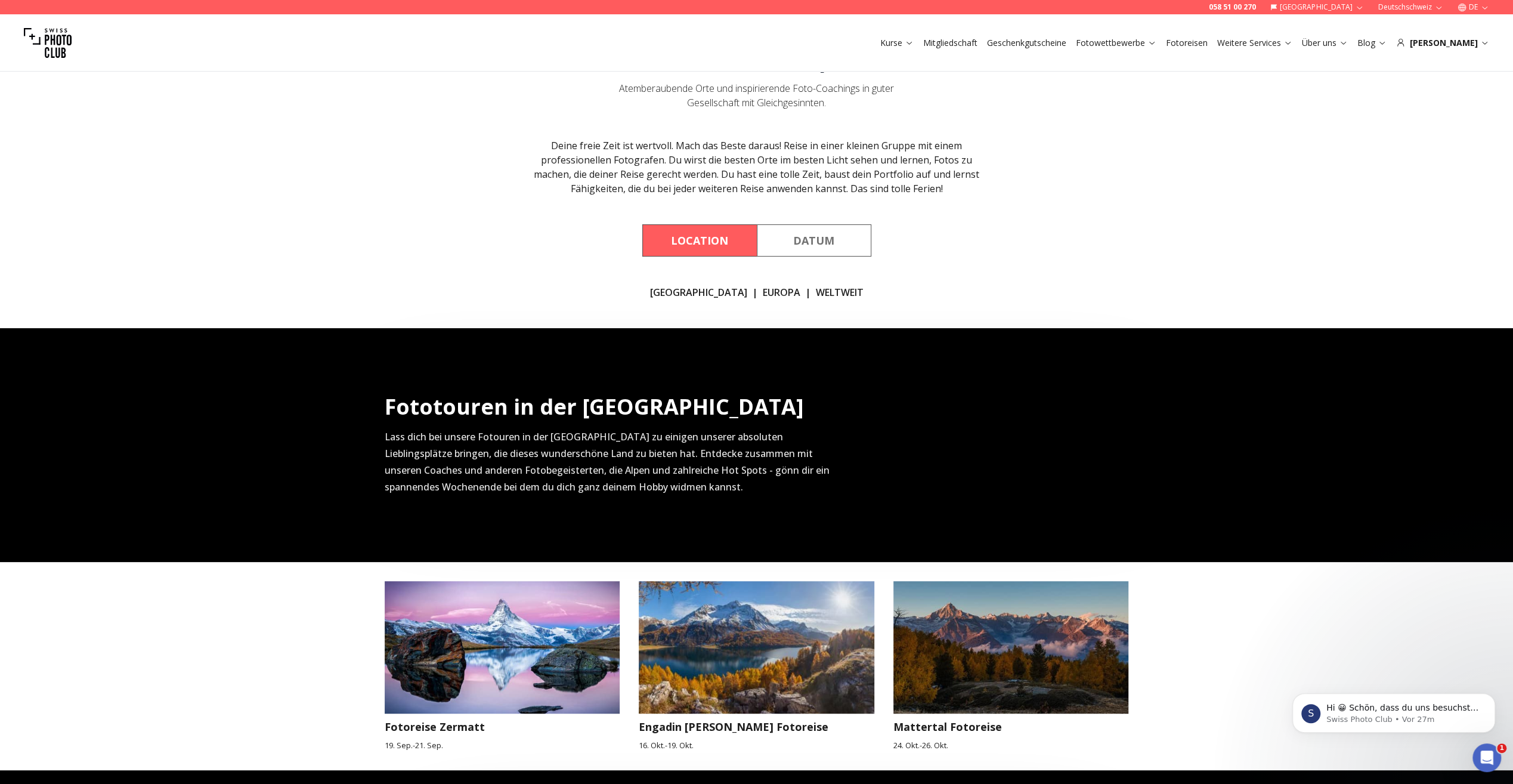
scroll to position [119, 0]
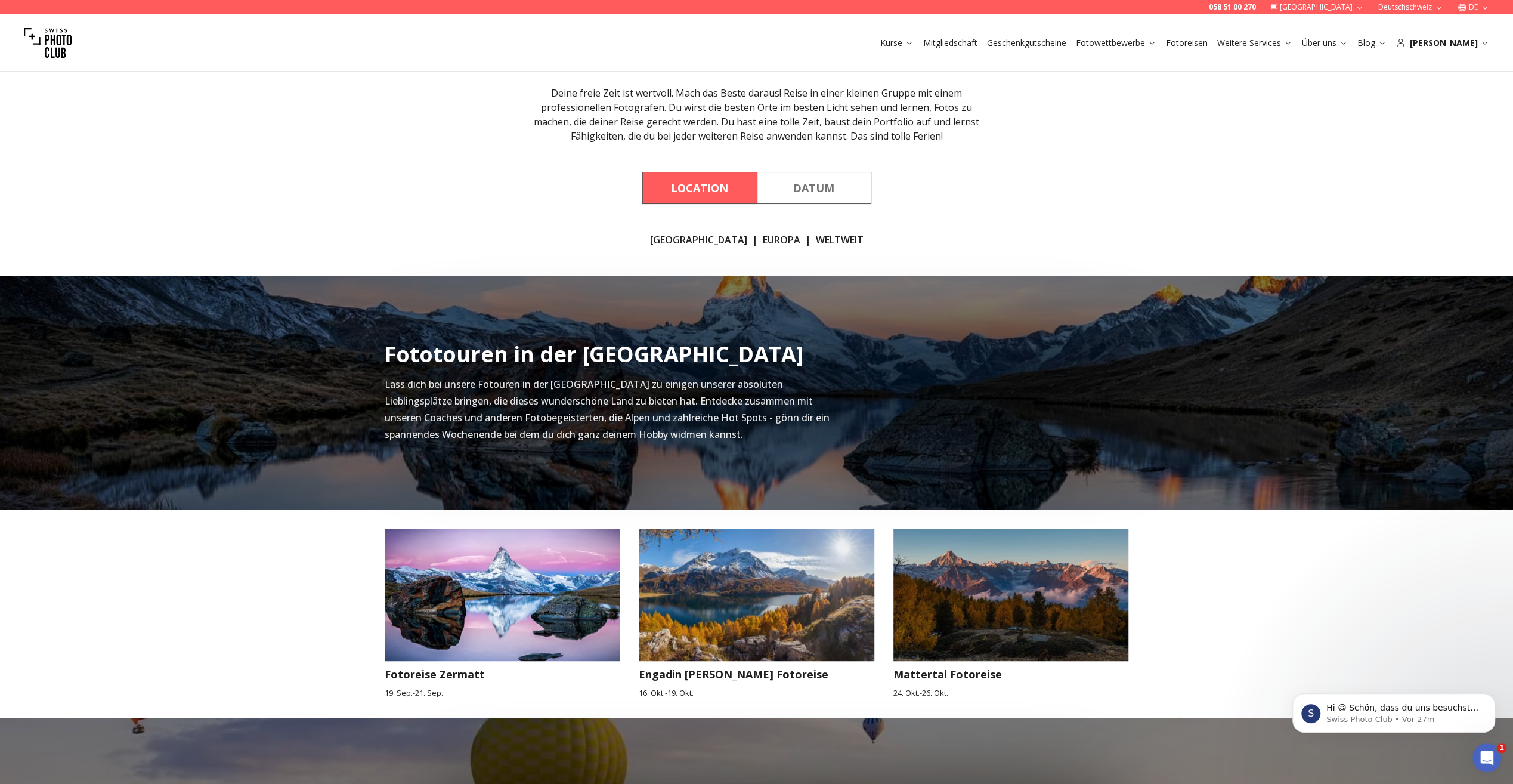
click at [763, 236] on link "EUROPA" at bounding box center [781, 240] width 37 height 14
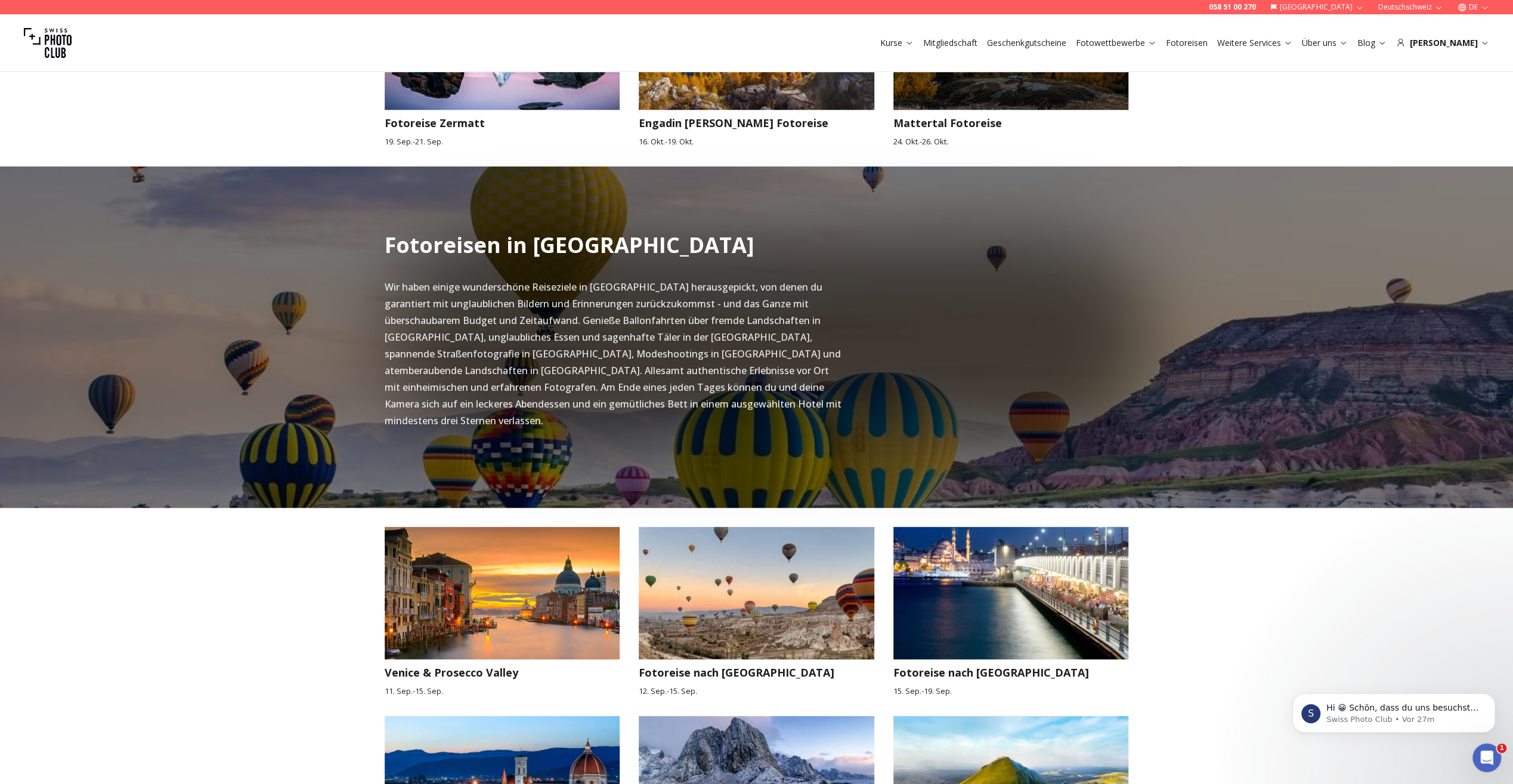
scroll to position [836, 0]
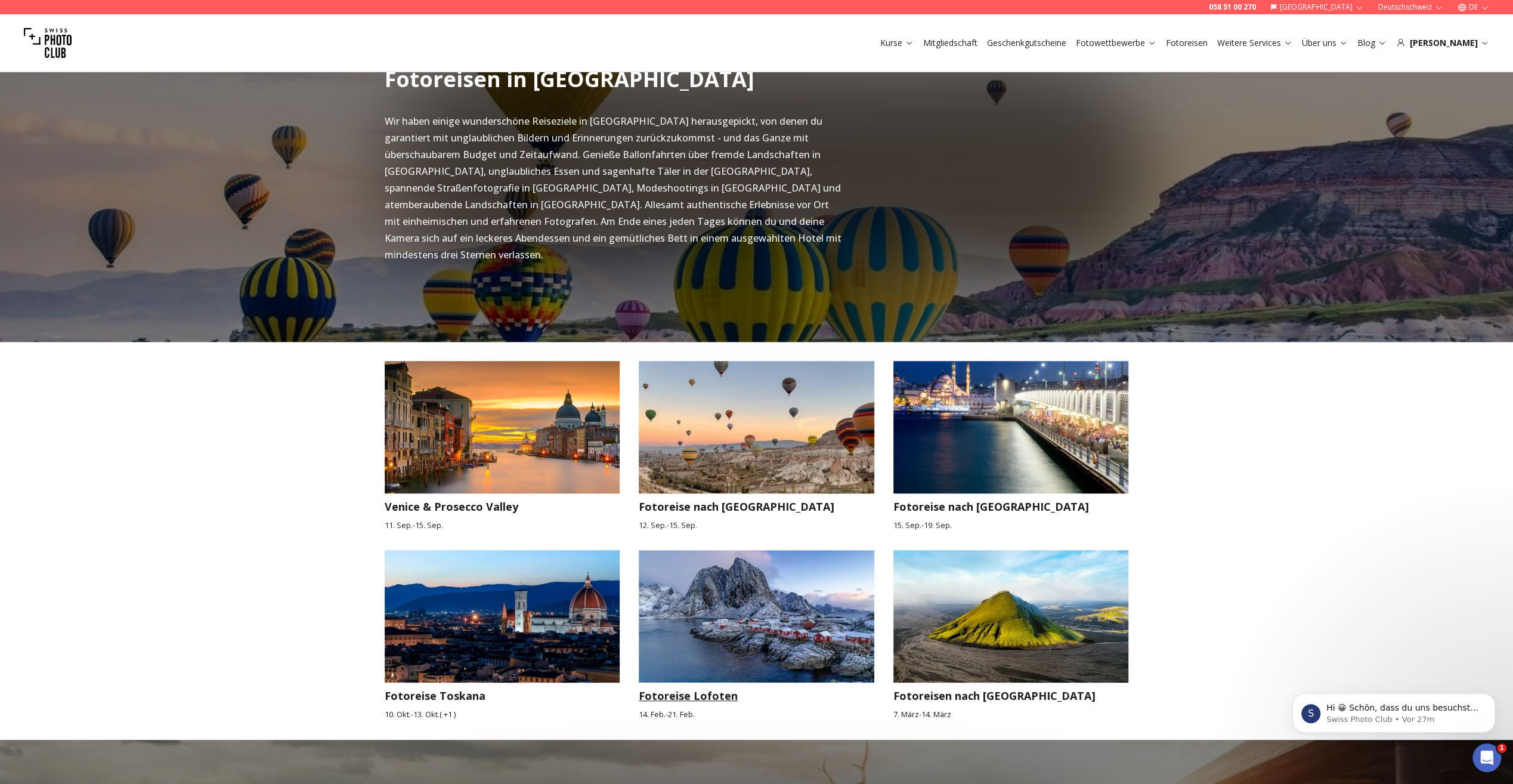
click at [787, 580] on img at bounding box center [756, 616] width 236 height 132
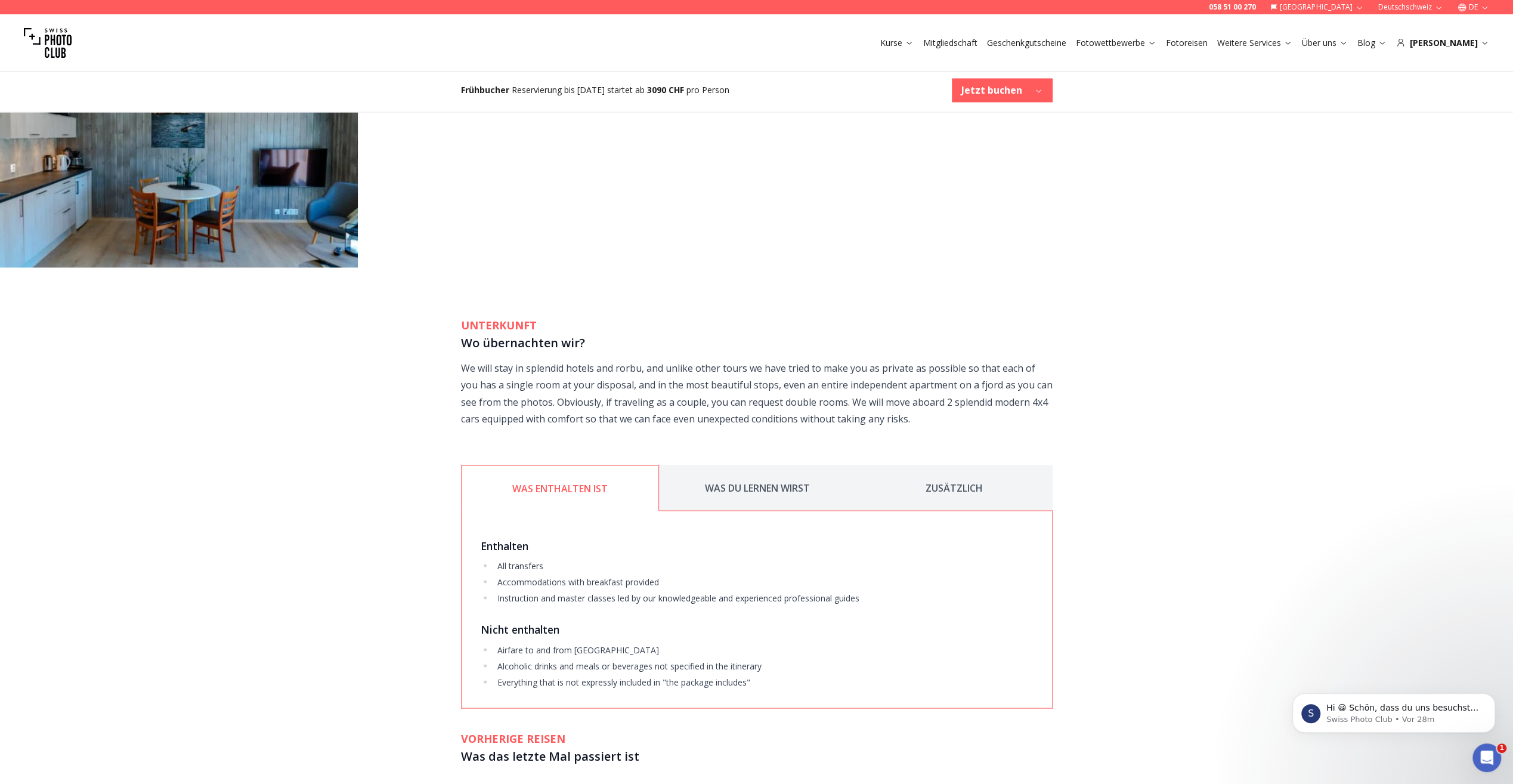
scroll to position [1909, 0]
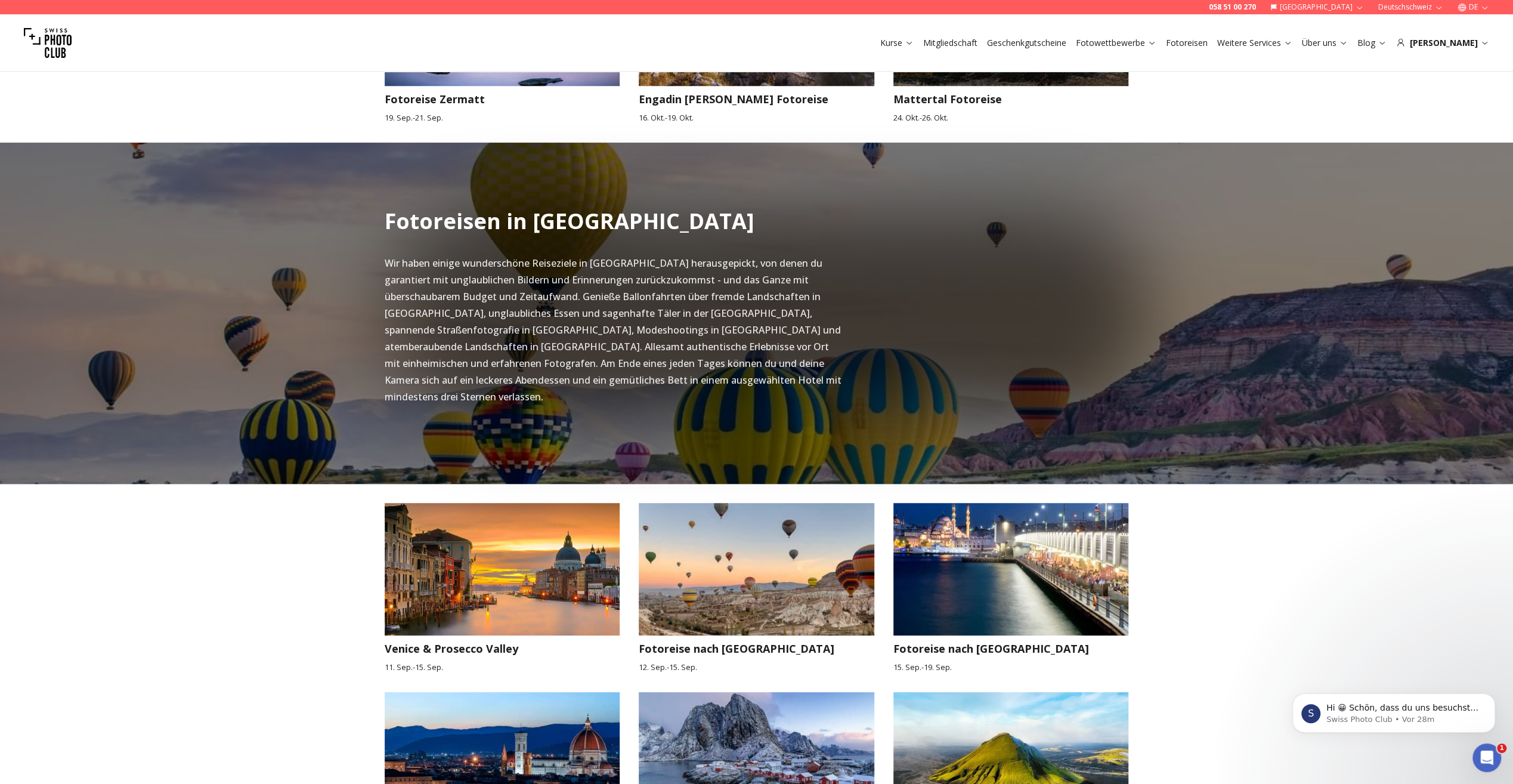
scroll to position [836, 0]
